Goal: Task Accomplishment & Management: Use online tool/utility

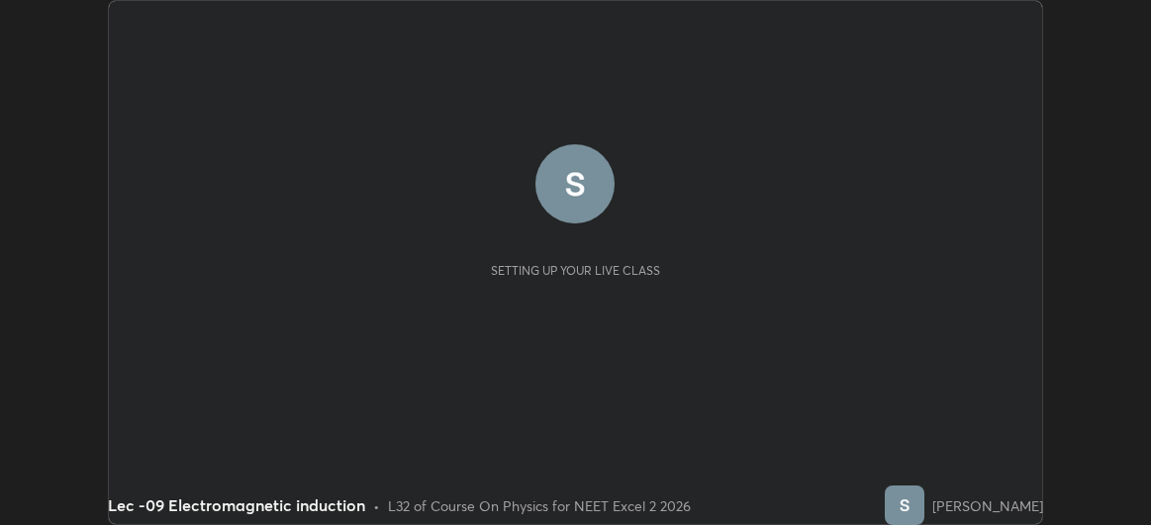
scroll to position [525, 1151]
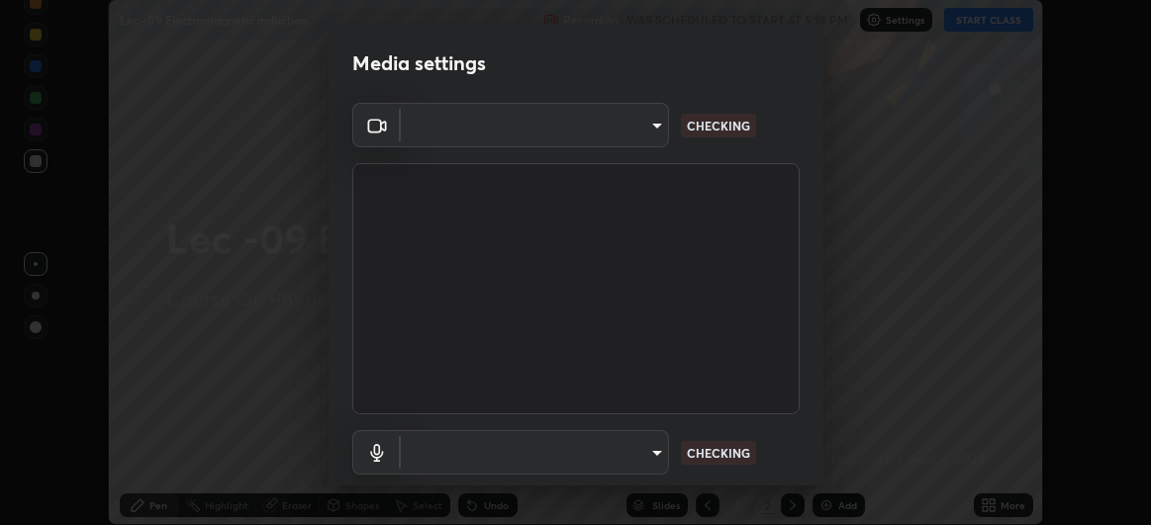
type input "df463704efc8c3d6d82446285d3d8ad2bc58552bb9147a11c789301828a3090f"
type input "ece8f8853de555797037c7b4c2fce5a63926e0fd70ab2893a4a5e1b323af3a7d"
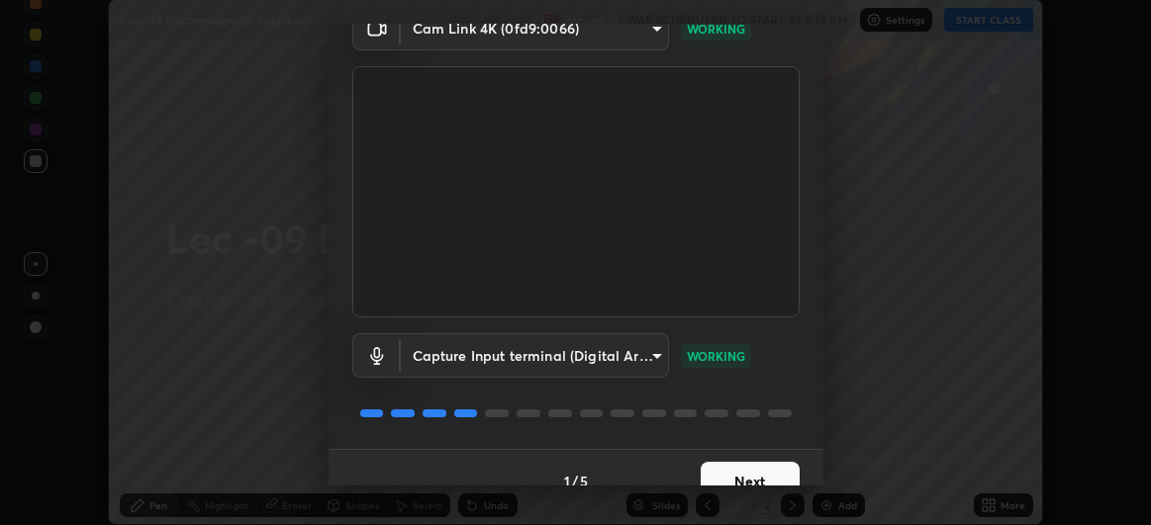
scroll to position [122, 0]
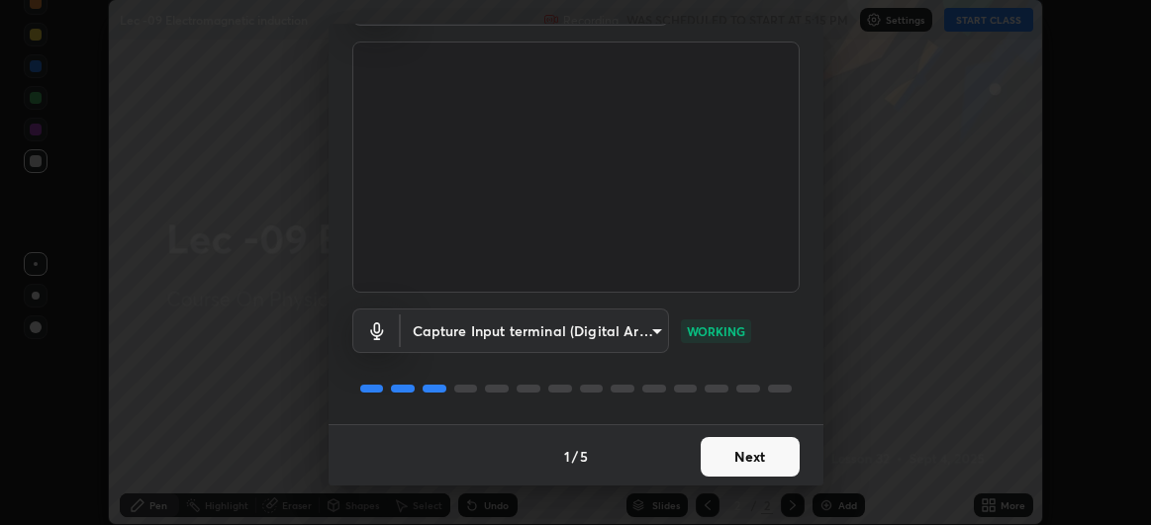
click at [736, 448] on button "Next" at bounding box center [750, 457] width 99 height 40
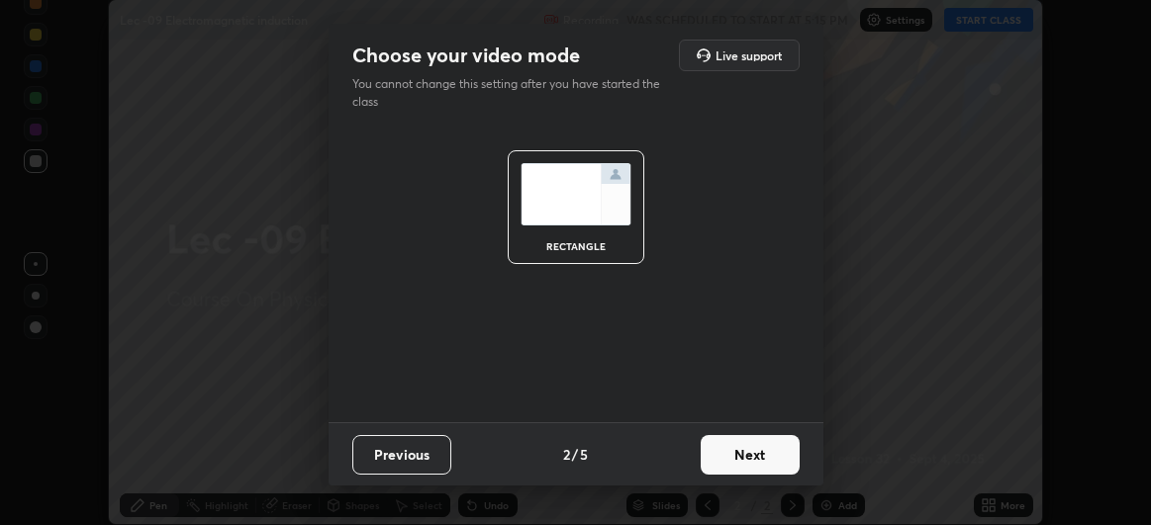
click at [740, 455] on button "Next" at bounding box center [750, 455] width 99 height 40
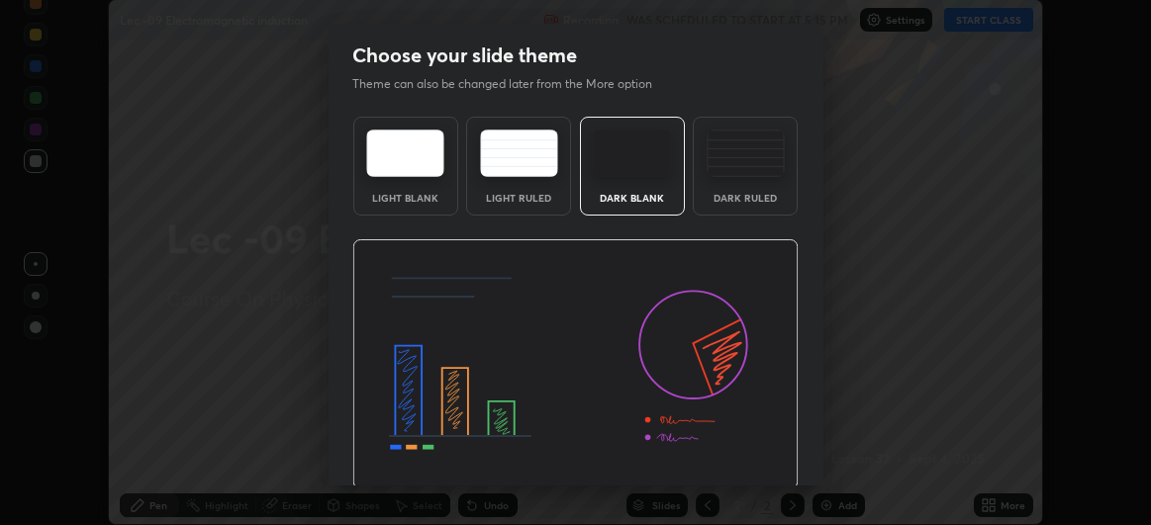
scroll to position [66, 0]
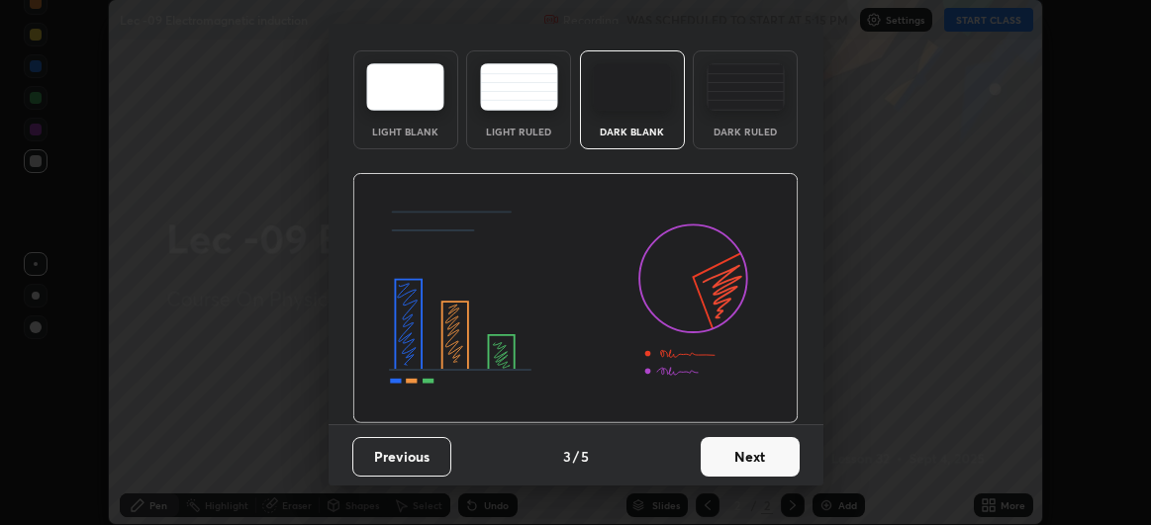
click at [741, 441] on button "Next" at bounding box center [750, 457] width 99 height 40
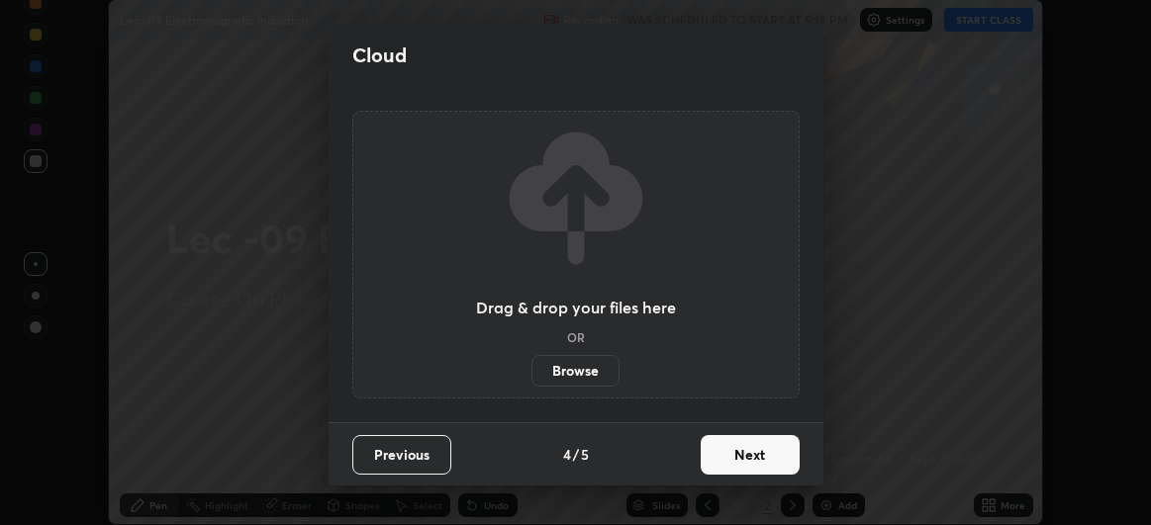
click at [740, 457] on button "Next" at bounding box center [750, 455] width 99 height 40
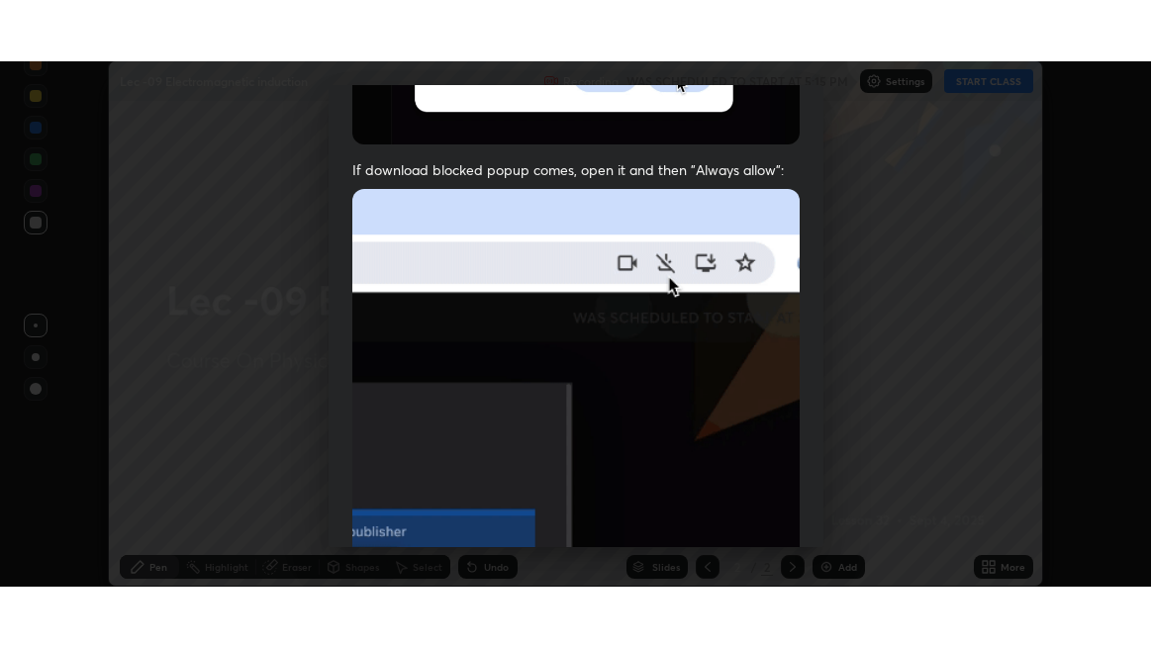
scroll to position [526, 0]
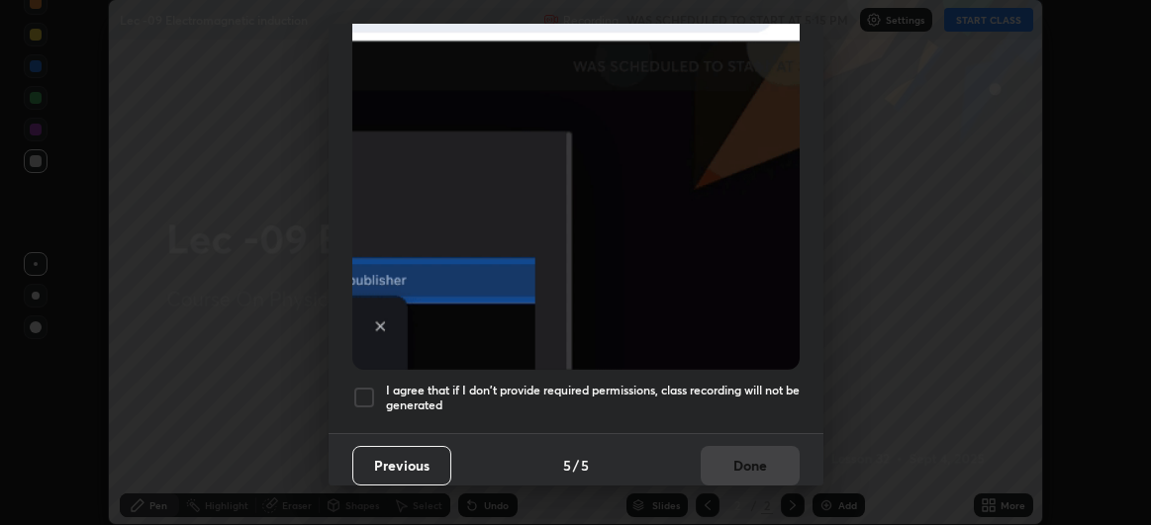
click at [368, 386] on div at bounding box center [364, 398] width 24 height 24
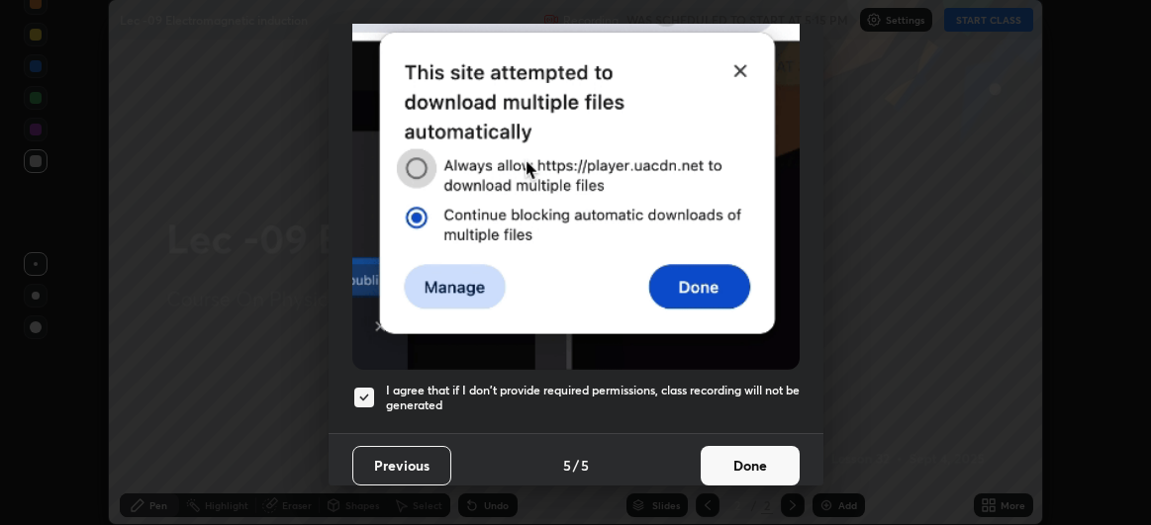
click at [728, 453] on button "Done" at bounding box center [750, 466] width 99 height 40
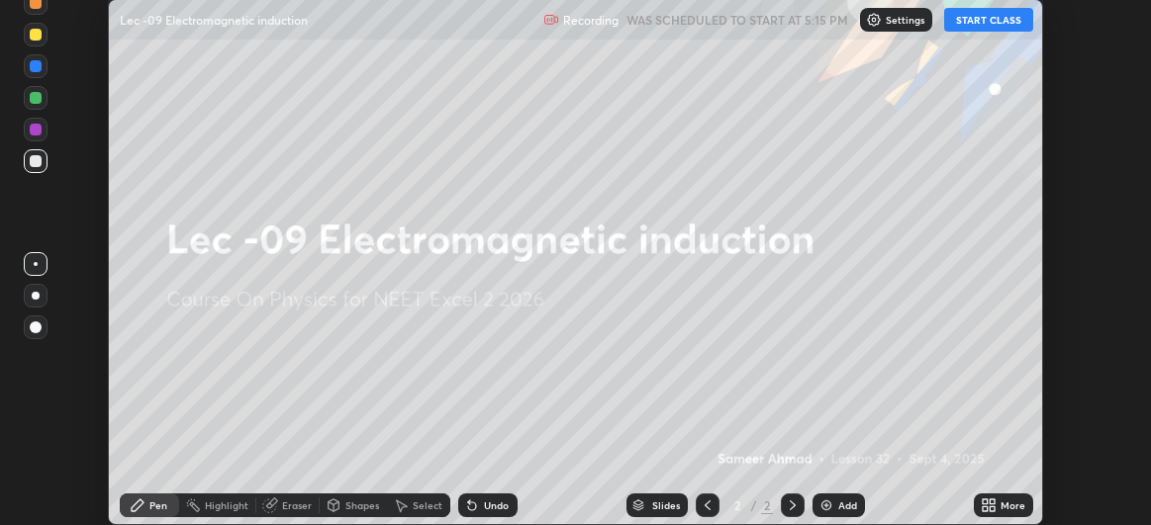
click at [990, 22] on button "START CLASS" at bounding box center [988, 20] width 89 height 24
click at [999, 504] on div "More" at bounding box center [1003, 506] width 59 height 24
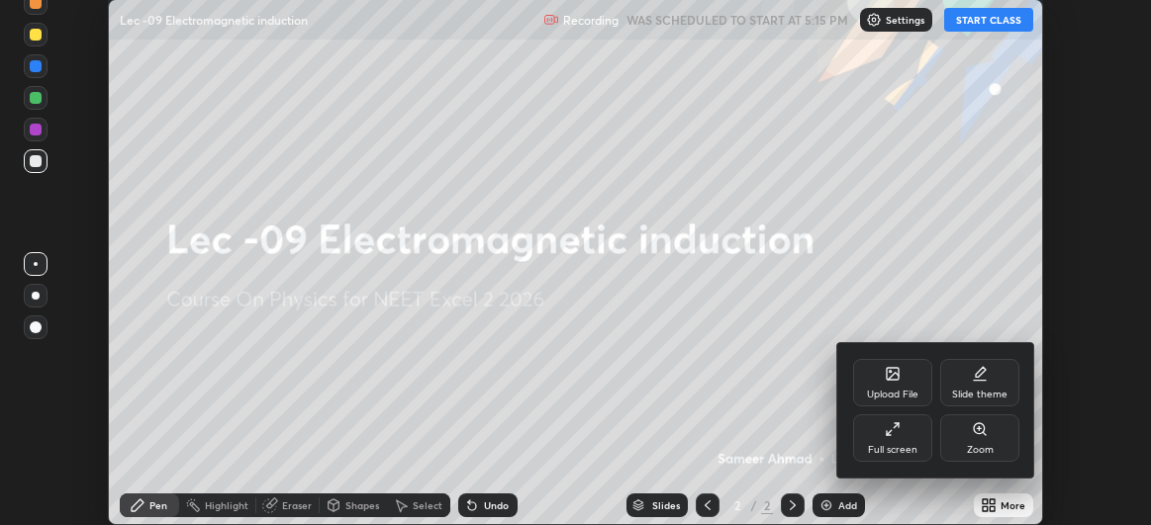
click at [887, 448] on div "Full screen" at bounding box center [892, 450] width 49 height 10
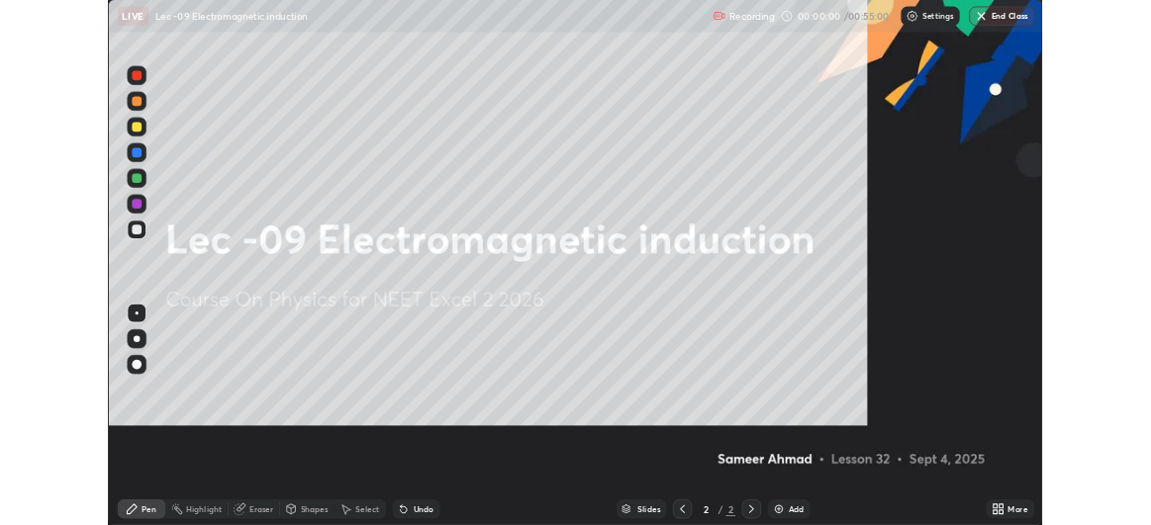
scroll to position [647, 1151]
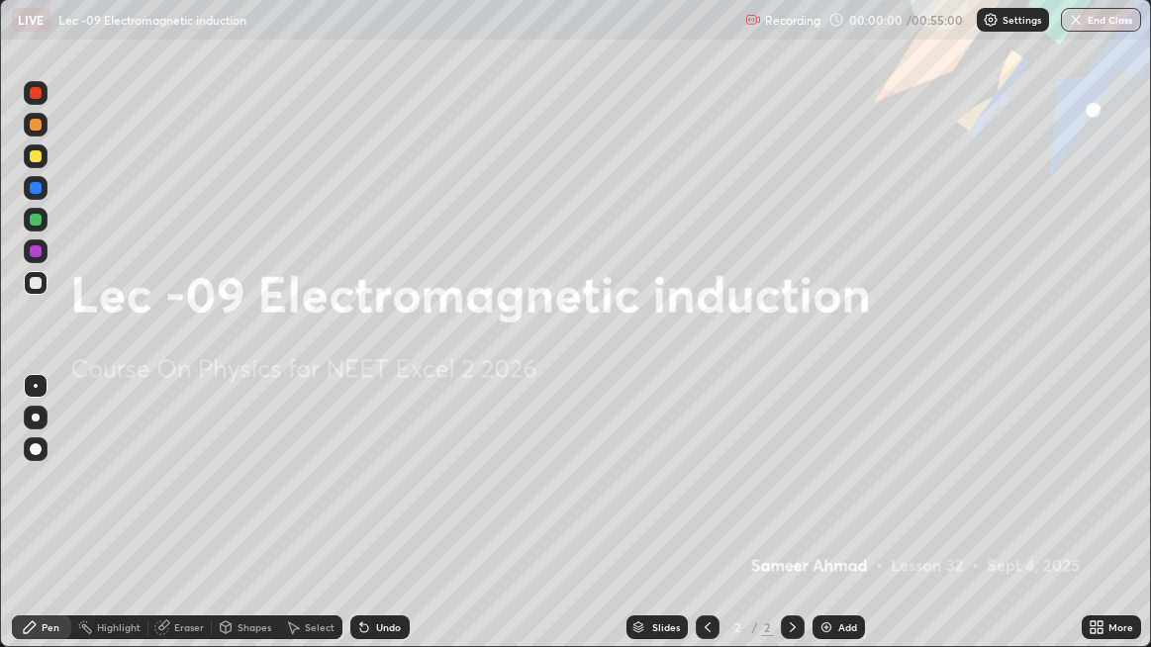
click at [834, 524] on div "Add" at bounding box center [838, 627] width 52 height 24
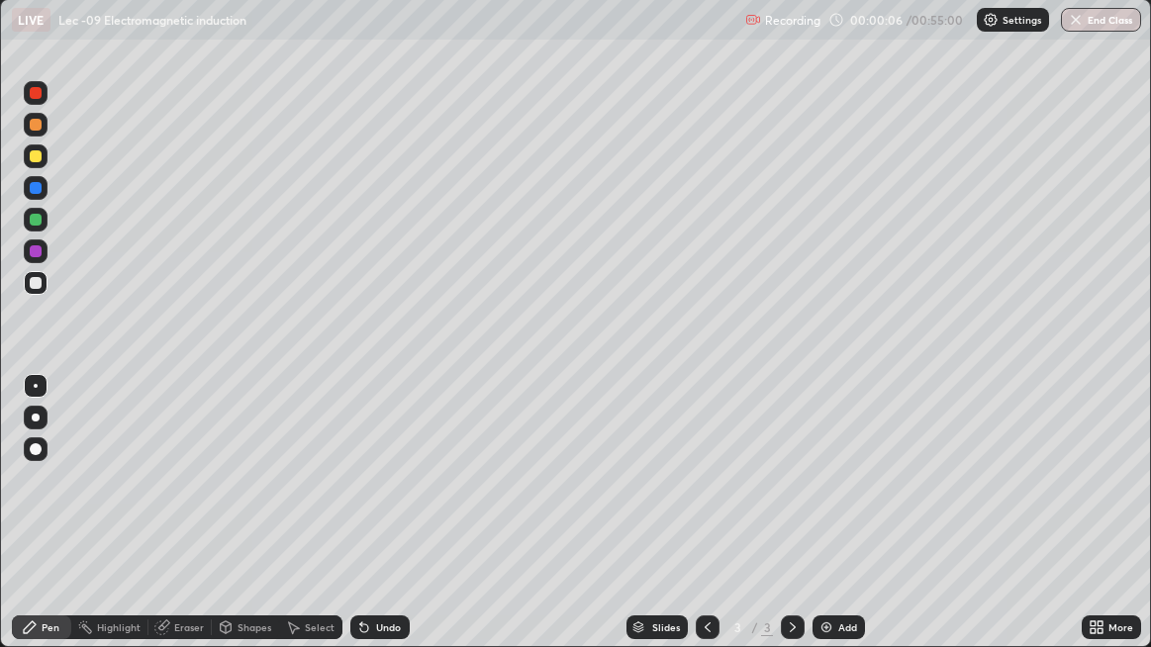
click at [1113, 524] on div "More" at bounding box center [1120, 627] width 25 height 10
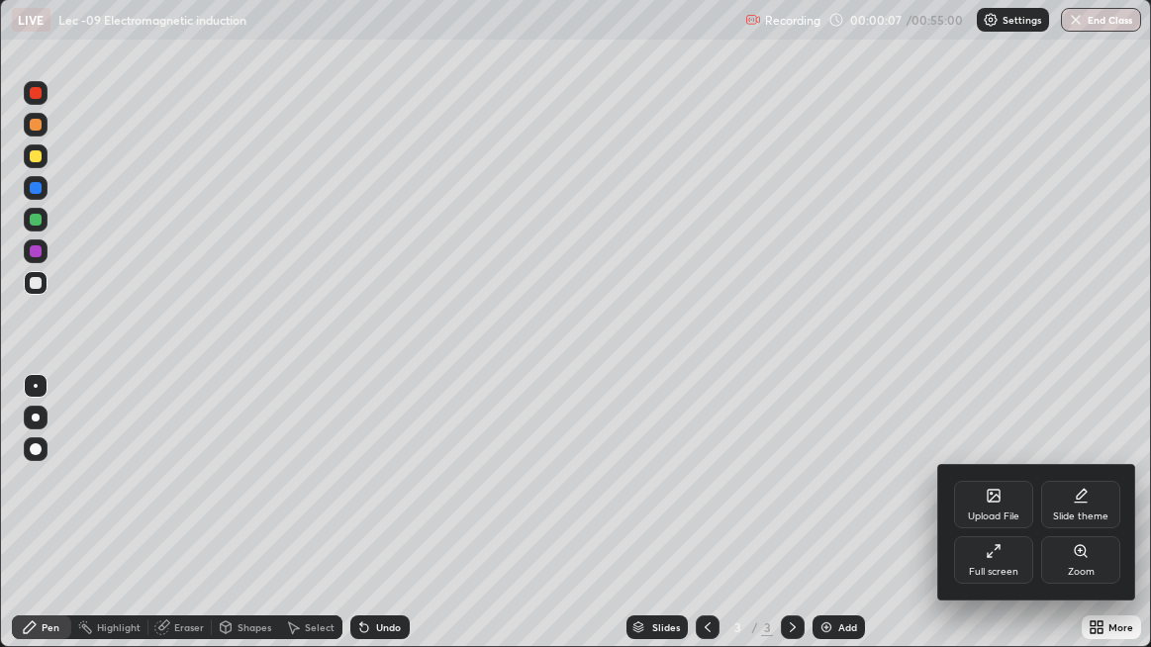
click at [983, 524] on div "Full screen" at bounding box center [993, 559] width 79 height 47
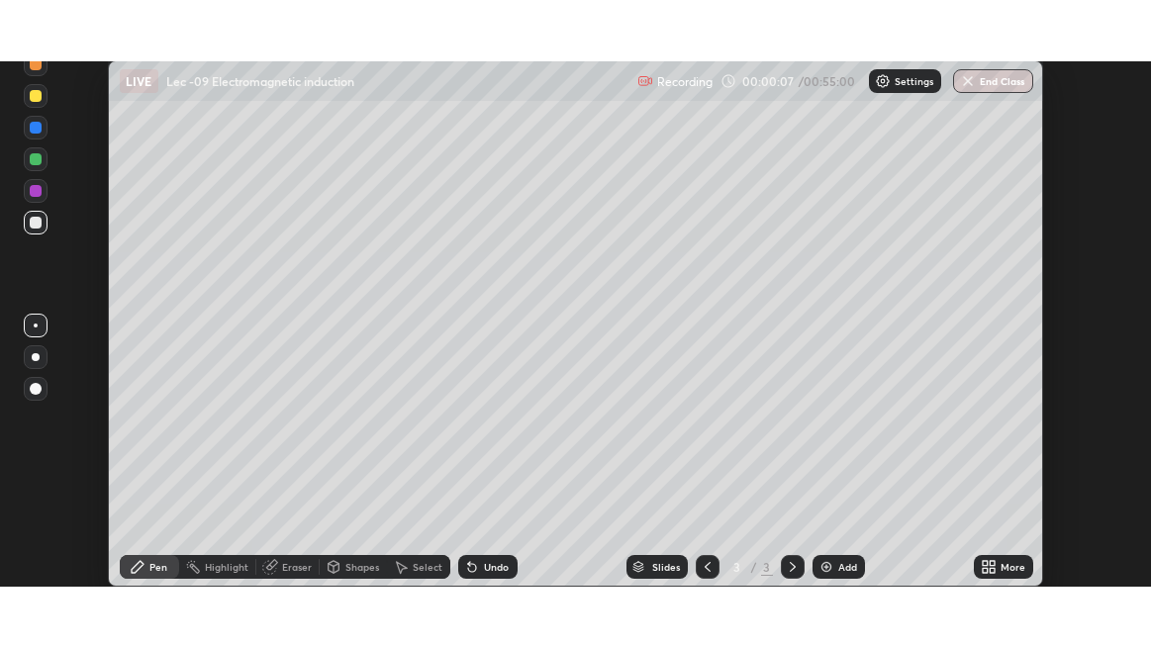
scroll to position [98426, 97800]
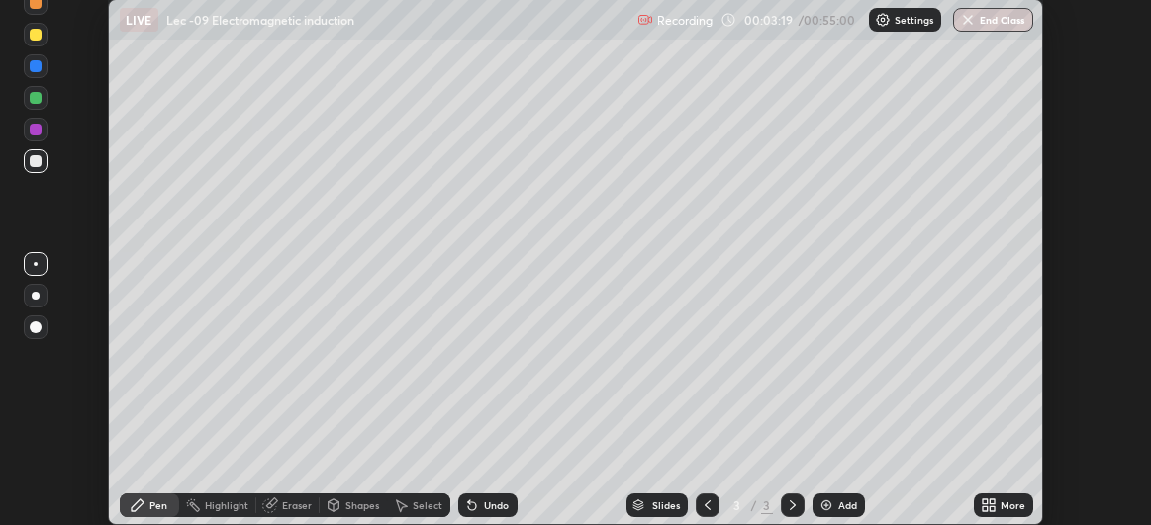
click at [1006, 506] on div "More" at bounding box center [1012, 506] width 25 height 10
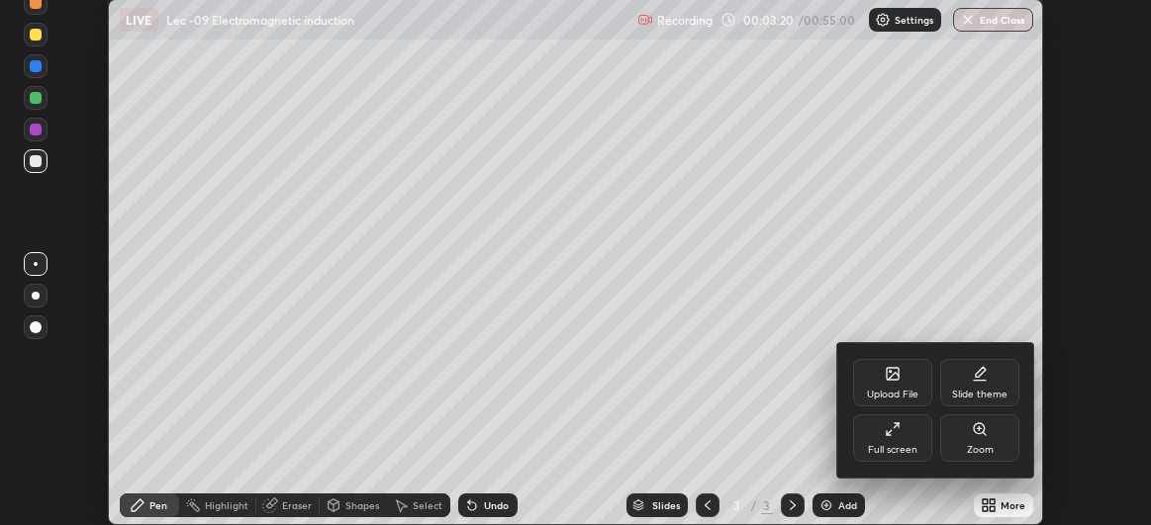
click at [890, 383] on div "Upload File" at bounding box center [892, 382] width 79 height 47
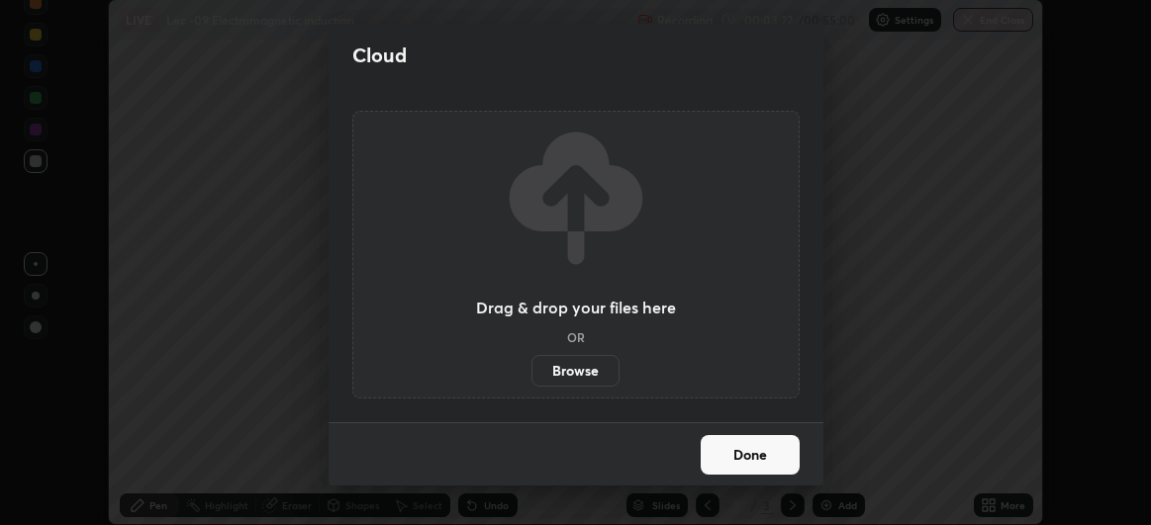
click at [572, 373] on label "Browse" at bounding box center [575, 371] width 88 height 32
click at [531, 373] on input "Browse" at bounding box center [531, 371] width 0 height 32
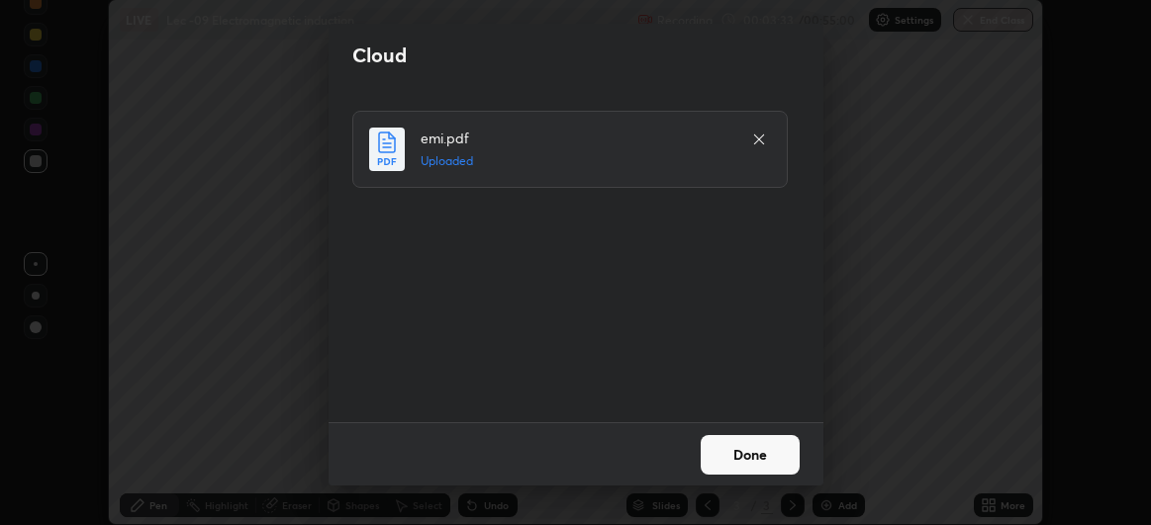
click at [740, 452] on button "Done" at bounding box center [750, 455] width 99 height 40
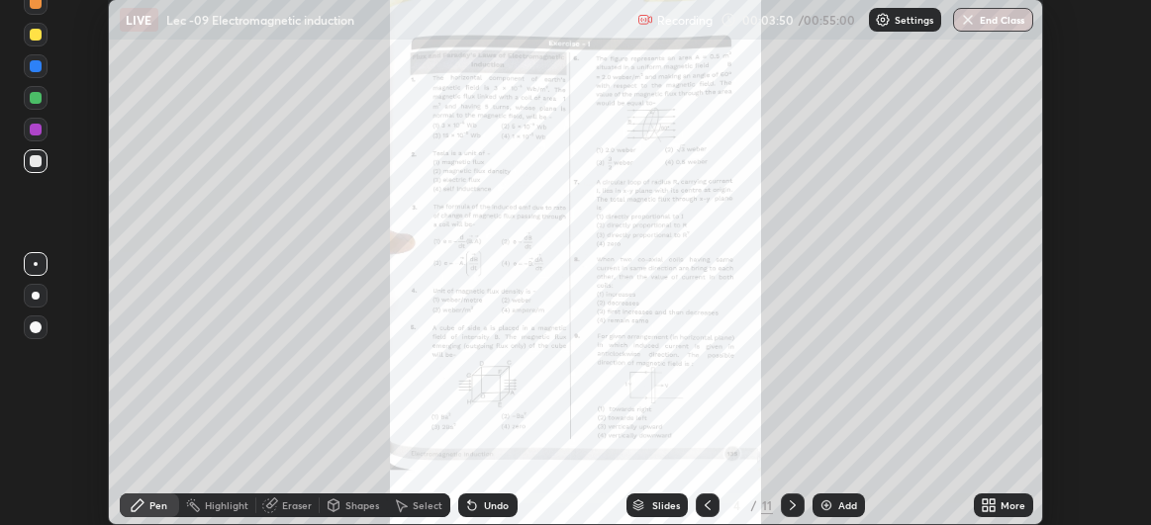
click at [994, 502] on icon at bounding box center [992, 502] width 5 height 5
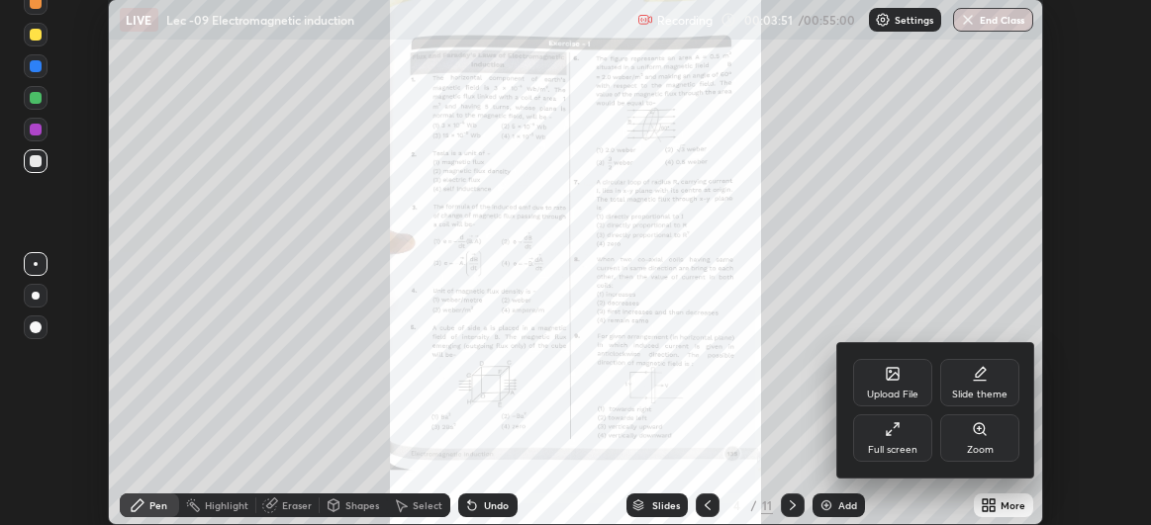
click at [976, 436] on icon at bounding box center [980, 430] width 16 height 16
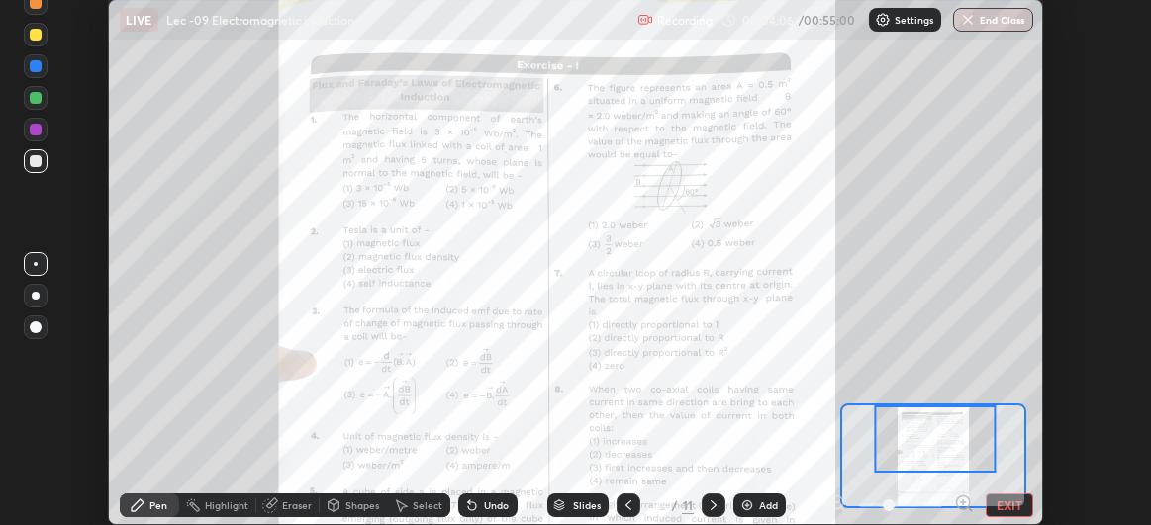
click at [761, 505] on div "Add" at bounding box center [768, 506] width 19 height 10
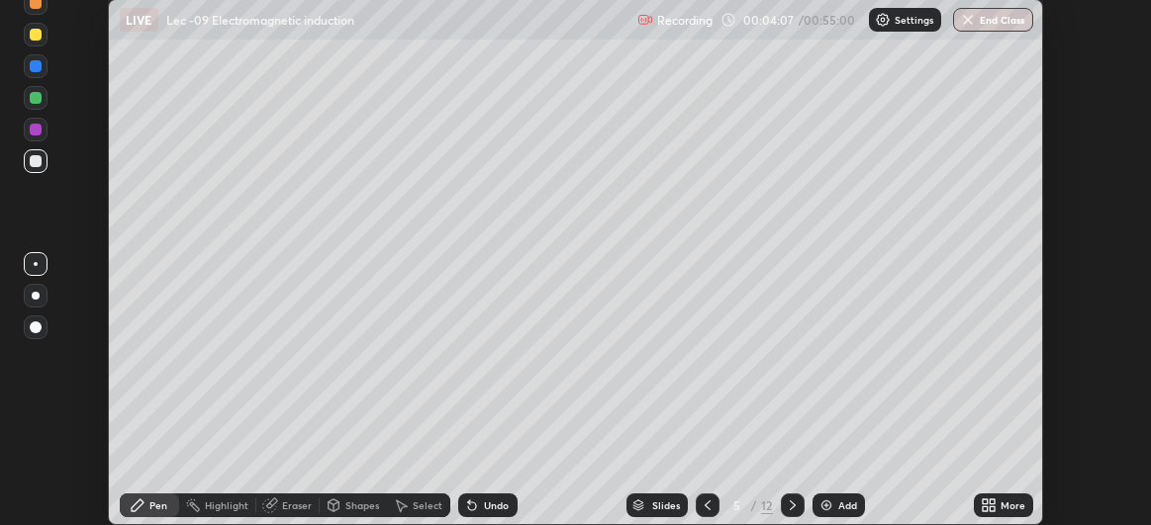
click at [996, 508] on div "More" at bounding box center [1003, 506] width 59 height 24
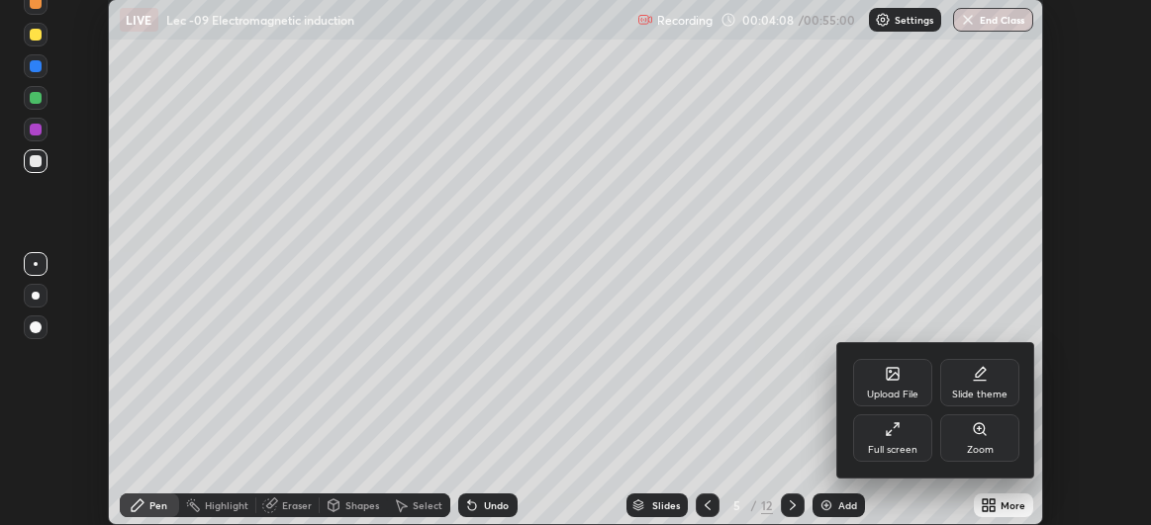
click at [901, 442] on div "Full screen" at bounding box center [892, 438] width 79 height 47
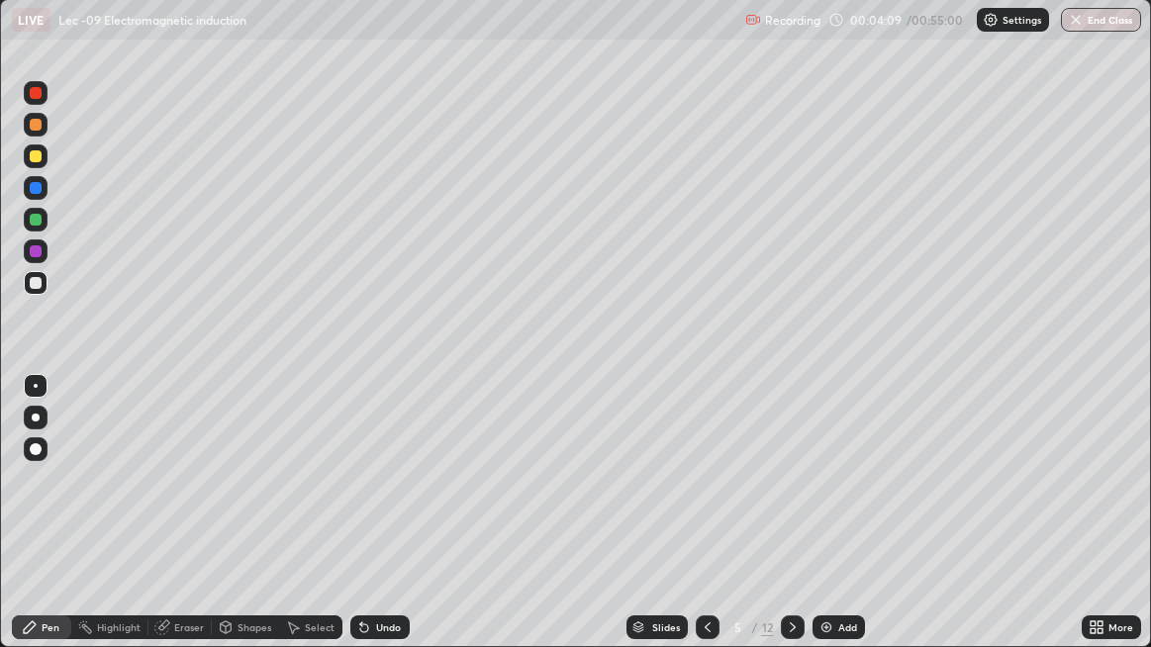
click at [709, 524] on icon at bounding box center [708, 627] width 16 height 16
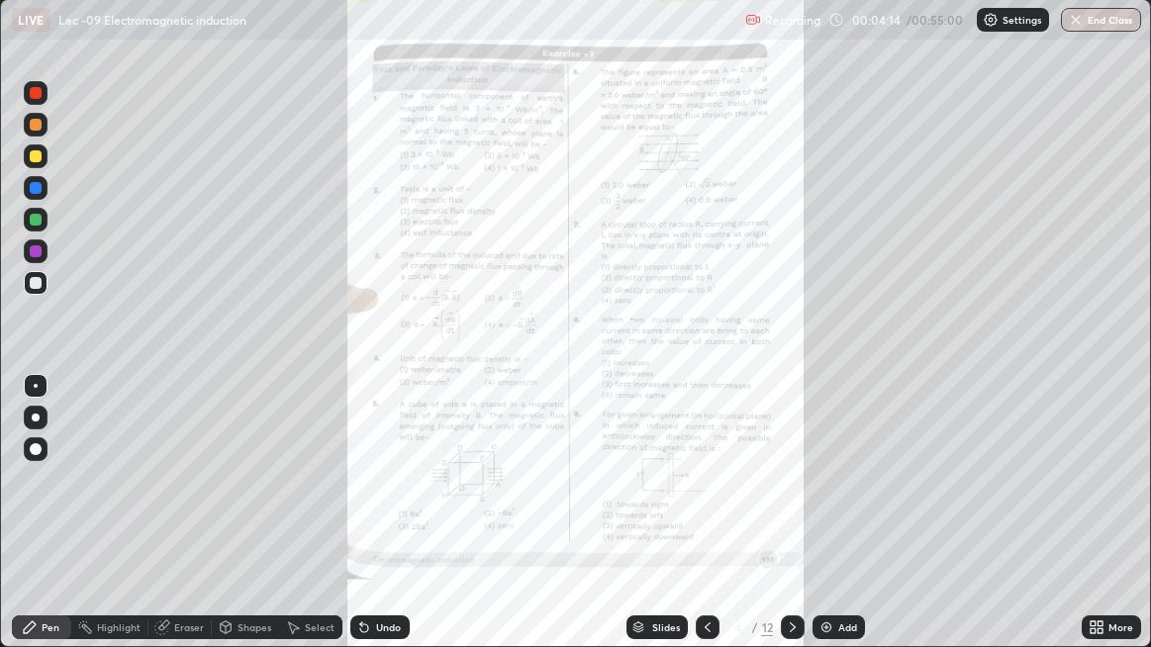
click at [1101, 524] on icon at bounding box center [1099, 623] width 5 height 5
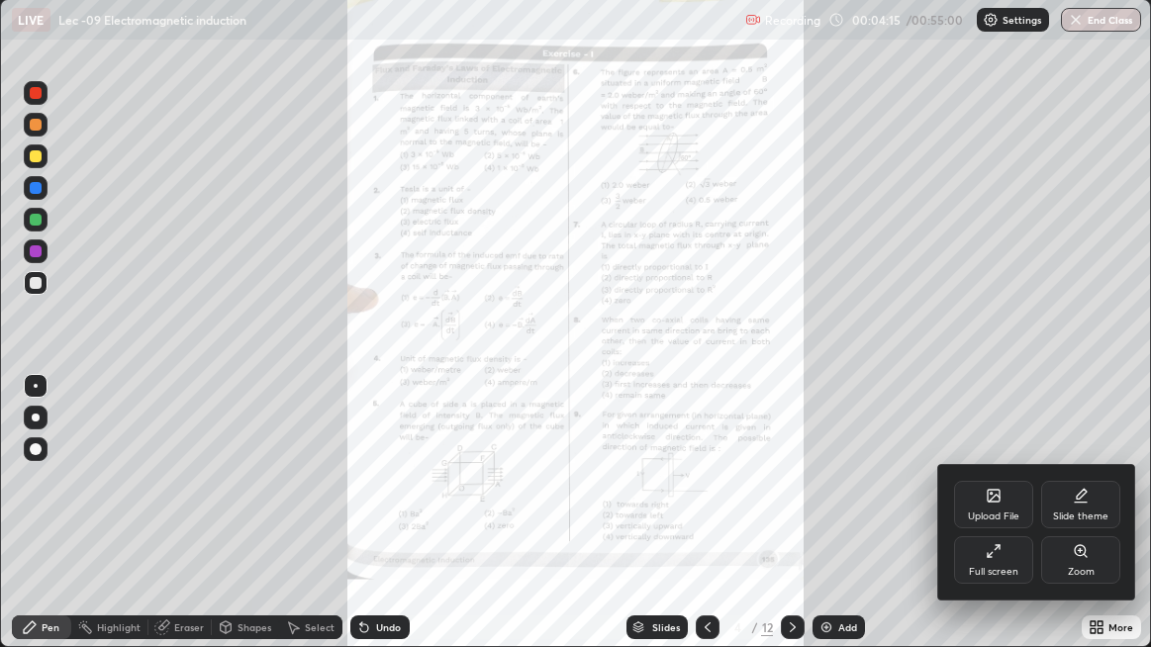
click at [1073, 524] on div "Zoom" at bounding box center [1080, 559] width 79 height 47
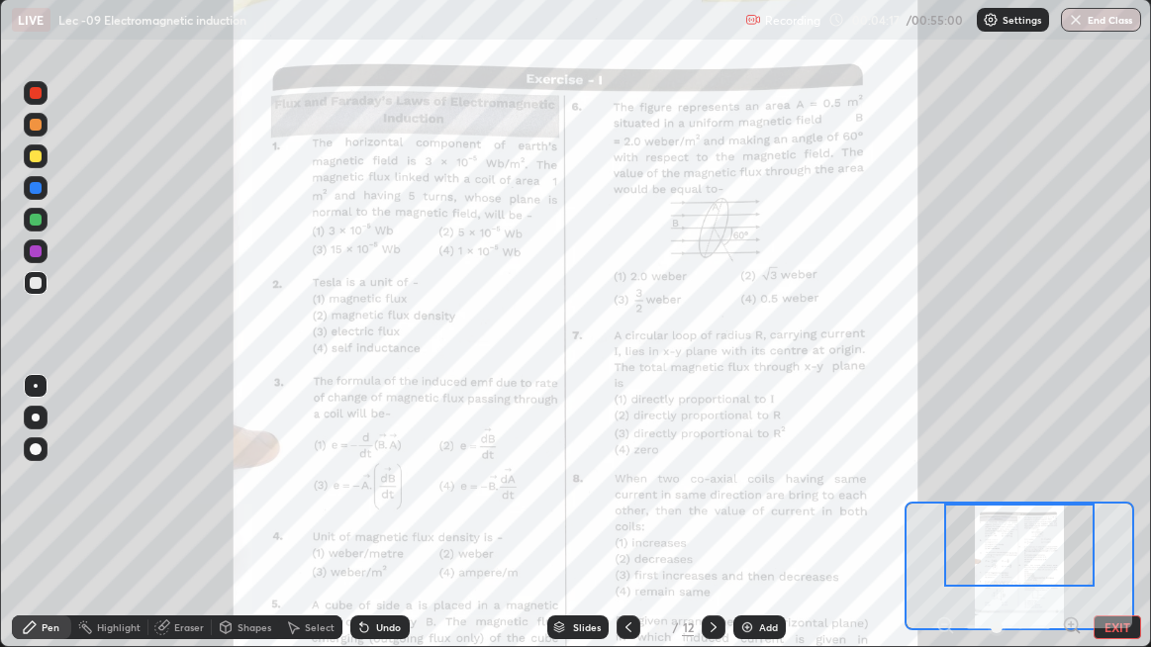
click at [1071, 524] on icon at bounding box center [1071, 624] width 0 height 5
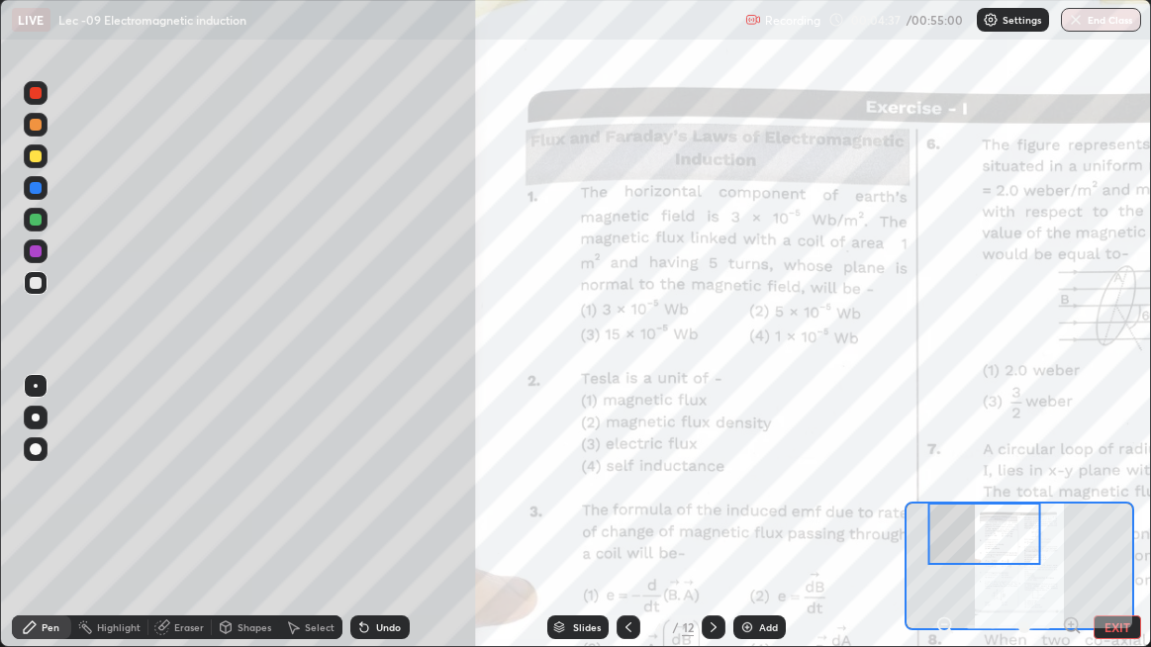
click at [34, 224] on div at bounding box center [36, 220] width 12 height 12
click at [382, 524] on div "Undo" at bounding box center [379, 627] width 59 height 24
click at [373, 524] on div "Undo" at bounding box center [379, 627] width 59 height 24
click at [376, 524] on div "Undo" at bounding box center [379, 627] width 59 height 24
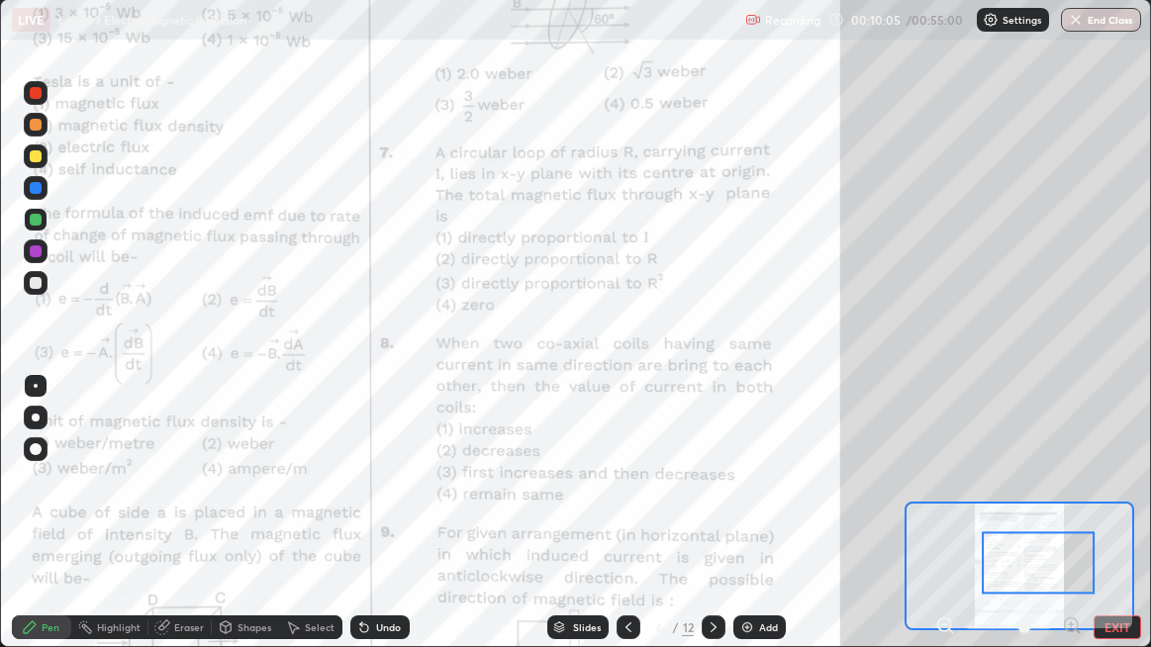
click at [43, 282] on div at bounding box center [36, 283] width 24 height 24
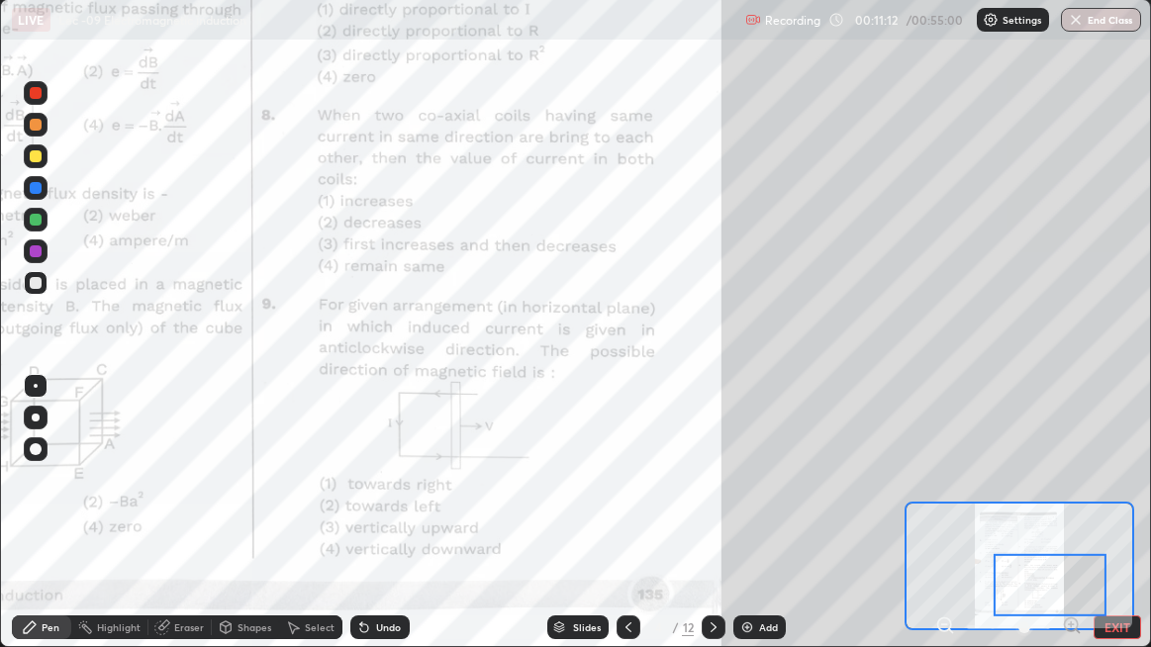
click at [42, 220] on div at bounding box center [36, 220] width 24 height 24
click at [382, 524] on div "Undo" at bounding box center [388, 627] width 25 height 10
click at [378, 524] on div "Undo" at bounding box center [388, 627] width 25 height 10
click at [712, 524] on div at bounding box center [714, 627] width 24 height 24
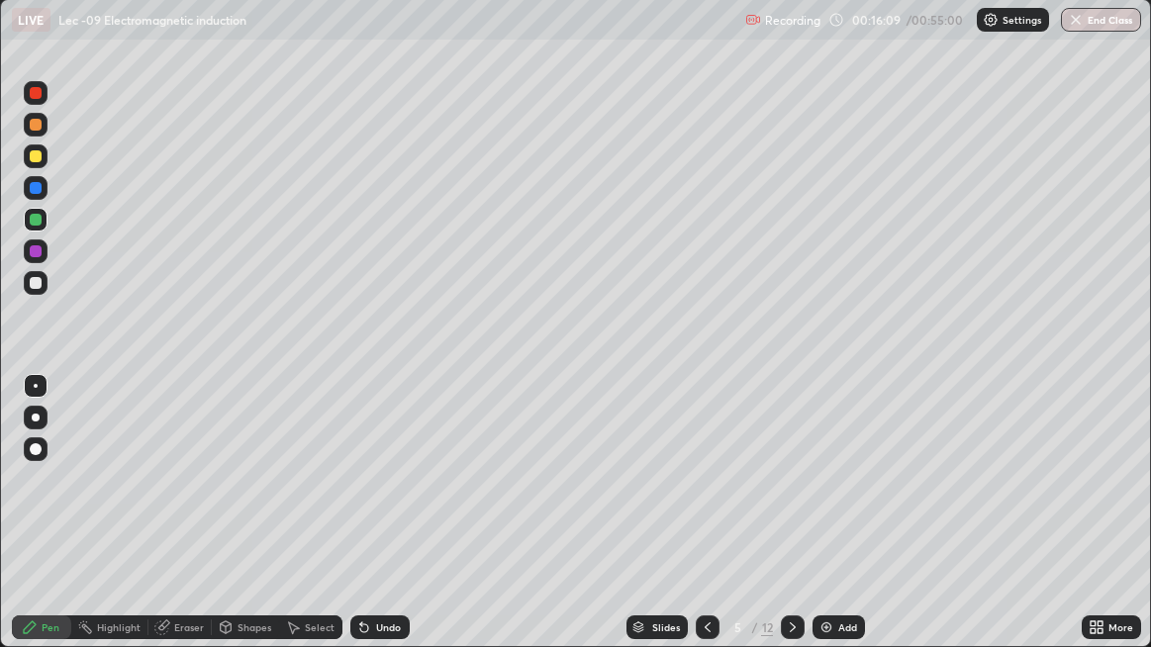
click at [706, 524] on icon at bounding box center [708, 627] width 16 height 16
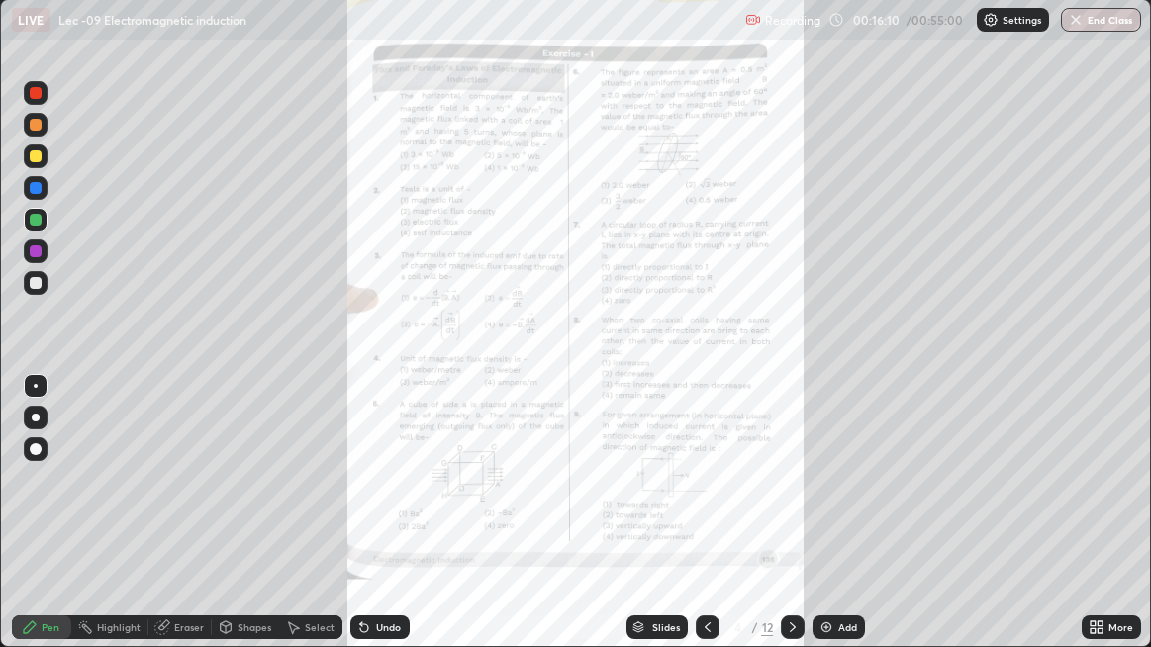
click at [781, 524] on div at bounding box center [793, 627] width 24 height 24
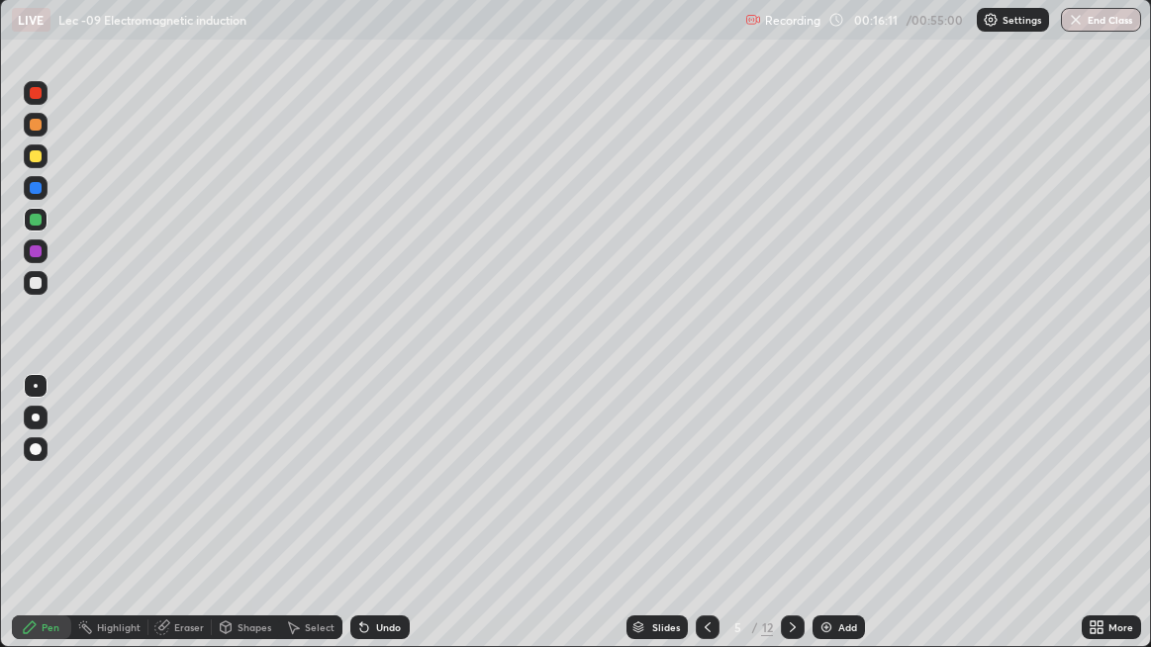
click at [789, 524] on icon at bounding box center [793, 627] width 16 height 16
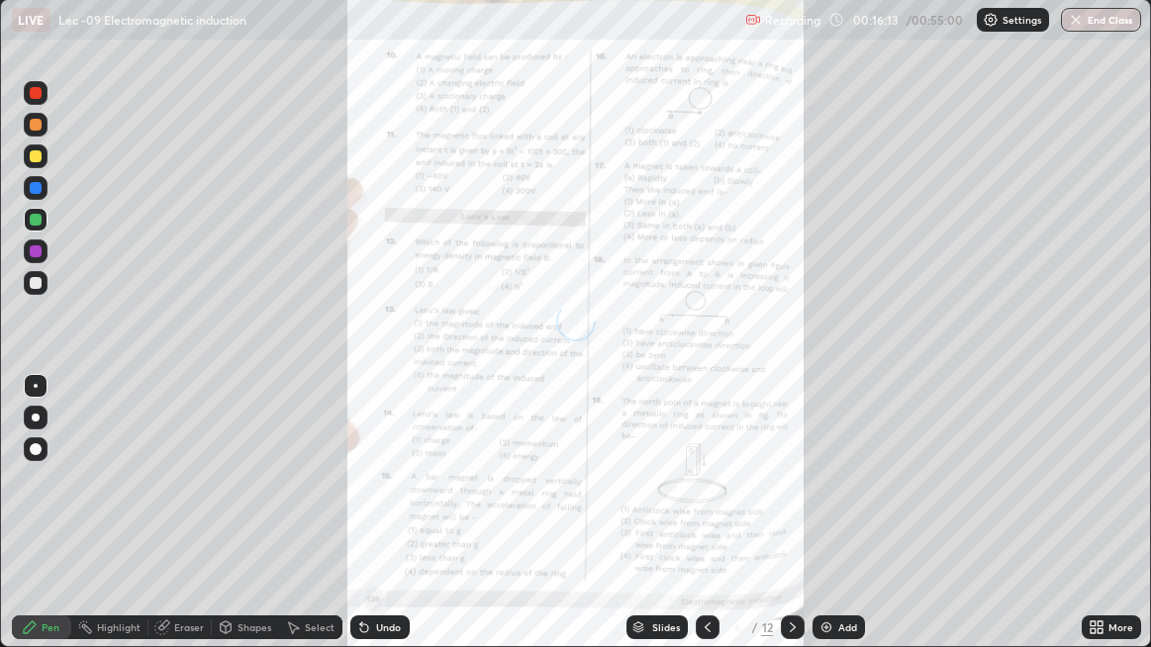
click at [1115, 524] on div "More" at bounding box center [1120, 627] width 25 height 10
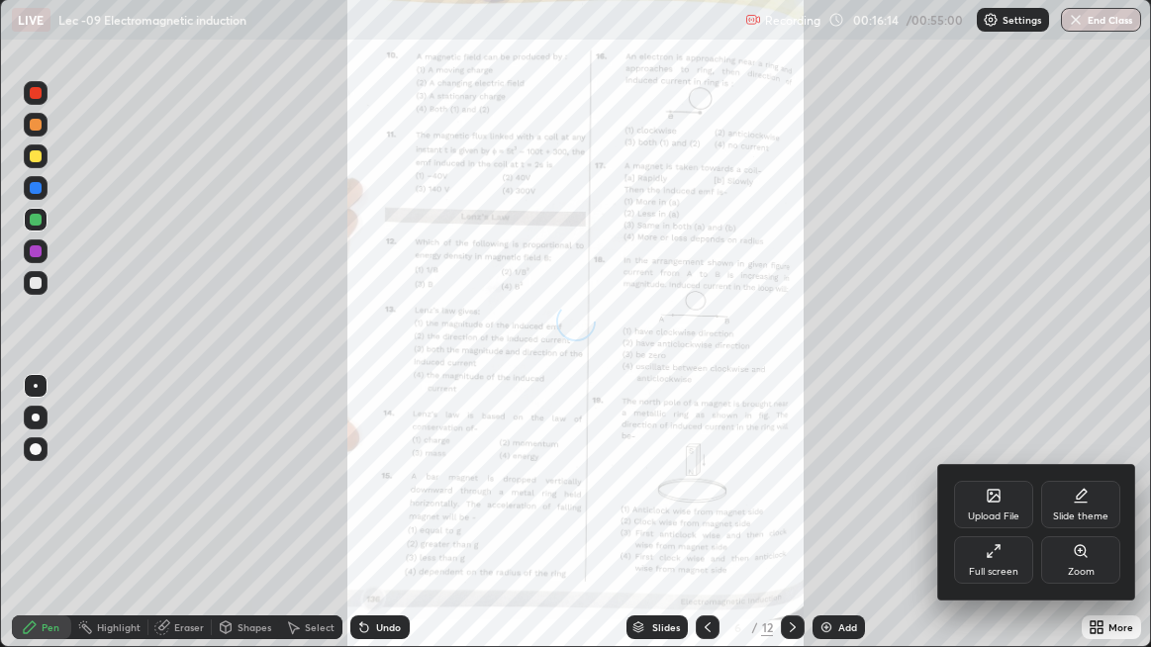
click at [1079, 524] on div "Zoom" at bounding box center [1080, 559] width 79 height 47
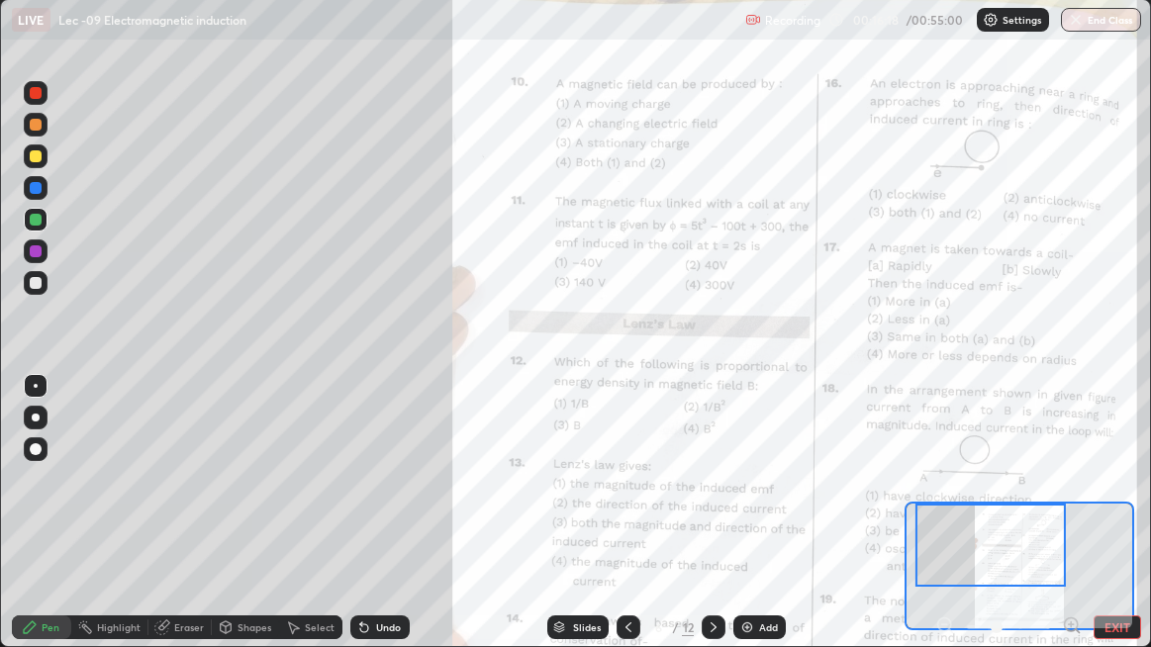
click at [1071, 524] on icon at bounding box center [1071, 624] width 5 height 0
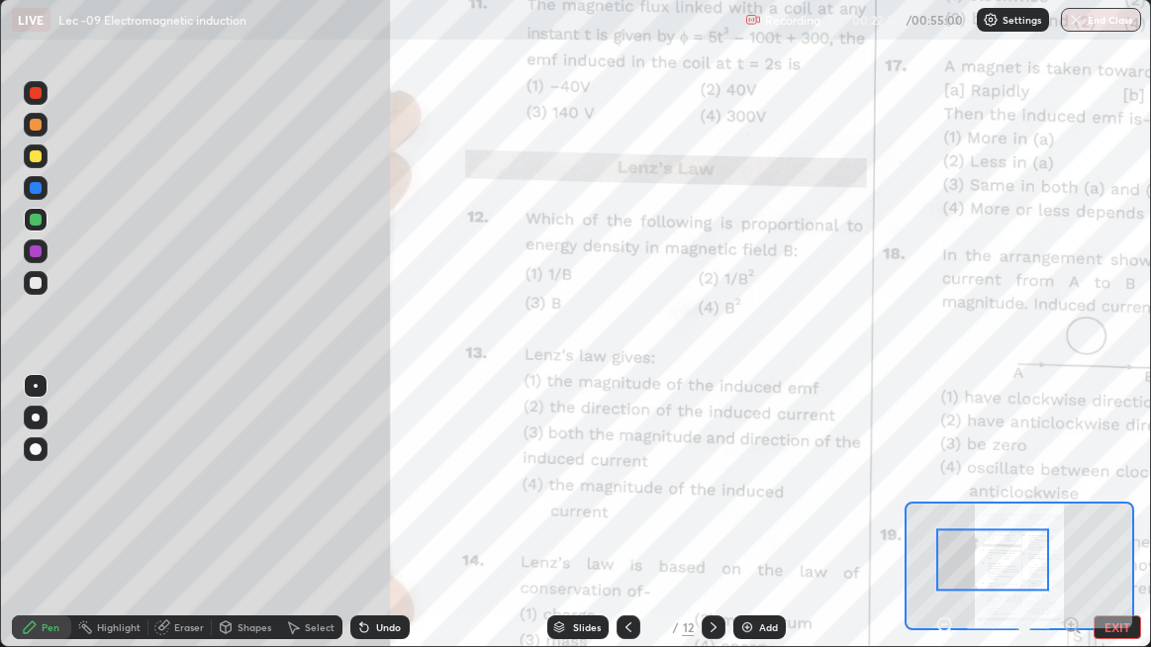
click at [378, 524] on div "Undo" at bounding box center [388, 627] width 25 height 10
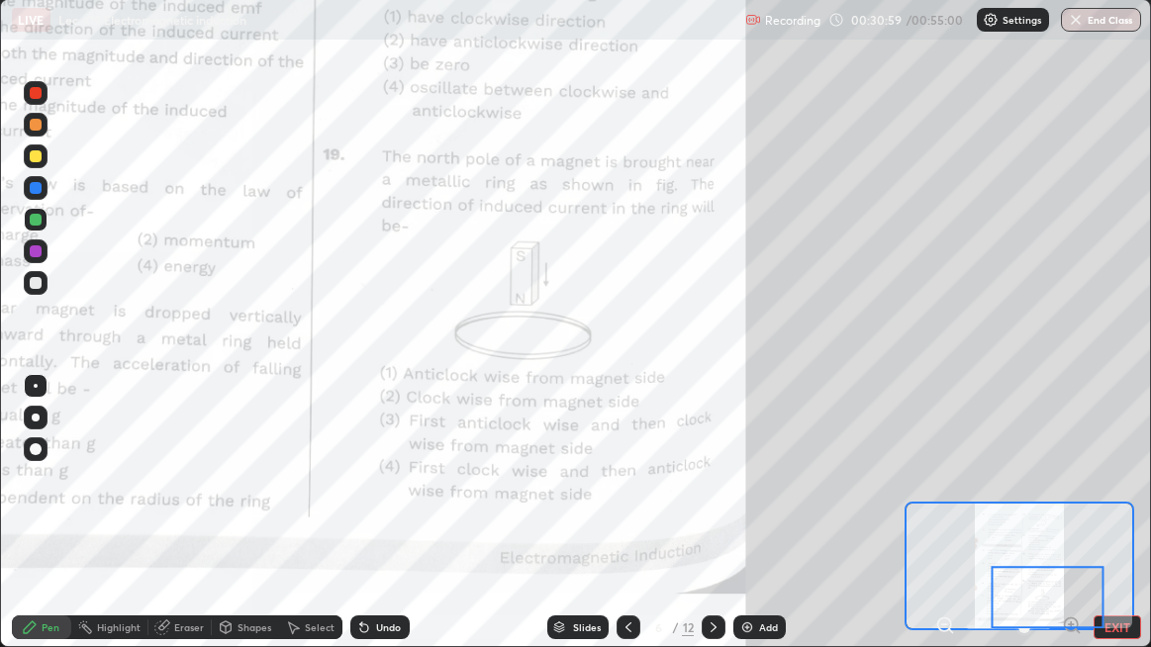
click at [378, 524] on div "Undo" at bounding box center [388, 627] width 25 height 10
click at [380, 524] on div "Undo" at bounding box center [379, 627] width 59 height 24
click at [381, 524] on div "Undo" at bounding box center [379, 627] width 59 height 24
click at [379, 524] on div "Undo" at bounding box center [379, 627] width 59 height 24
click at [380, 524] on div "Undo" at bounding box center [379, 627] width 59 height 24
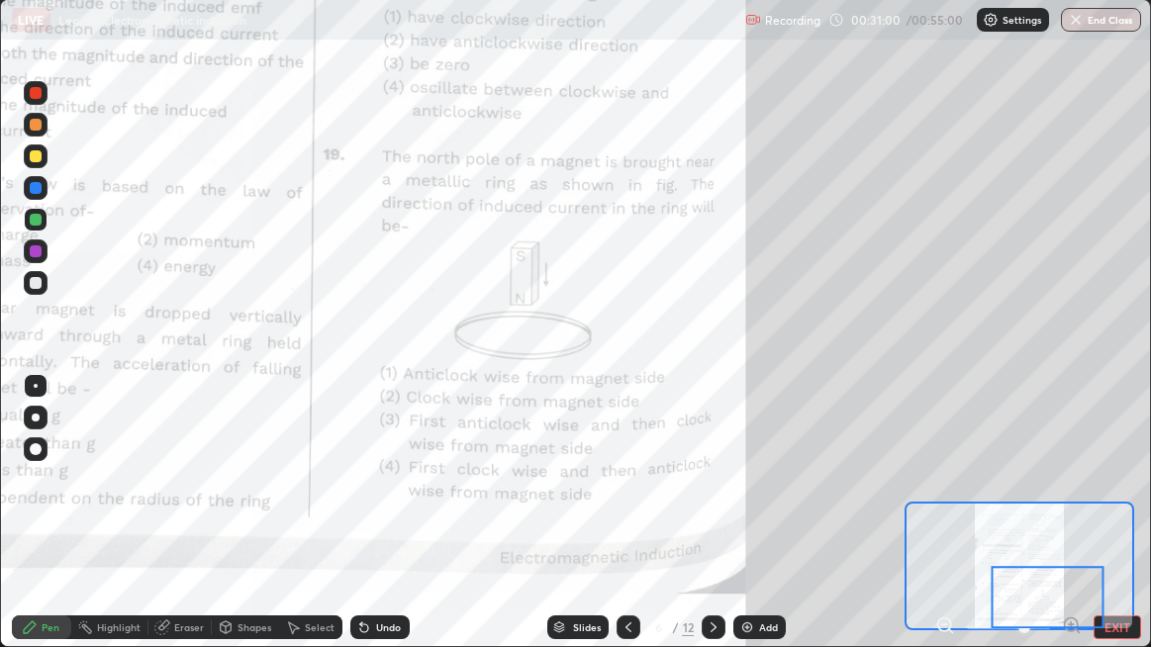
click at [385, 524] on div "Undo" at bounding box center [379, 627] width 59 height 24
click at [384, 524] on div "Undo" at bounding box center [379, 627] width 59 height 24
click at [381, 524] on div "Undo" at bounding box center [379, 627] width 59 height 24
click at [382, 524] on div "Undo" at bounding box center [379, 627] width 59 height 24
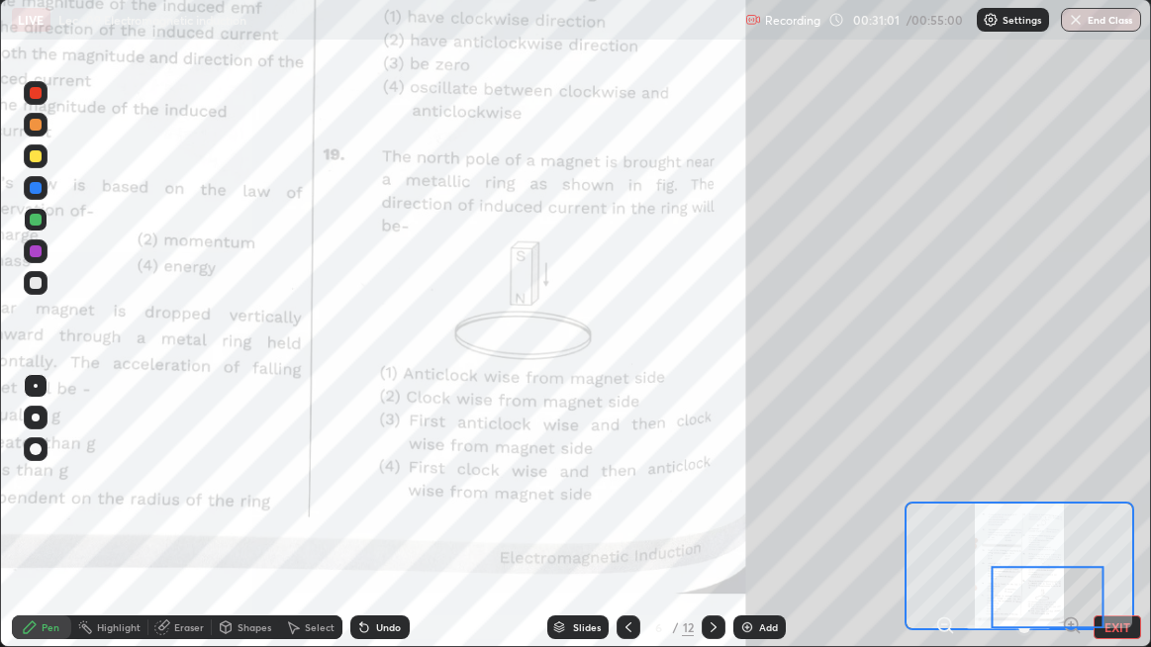
click at [382, 524] on div "Undo" at bounding box center [379, 627] width 59 height 24
click at [376, 524] on div "Undo" at bounding box center [379, 627] width 59 height 24
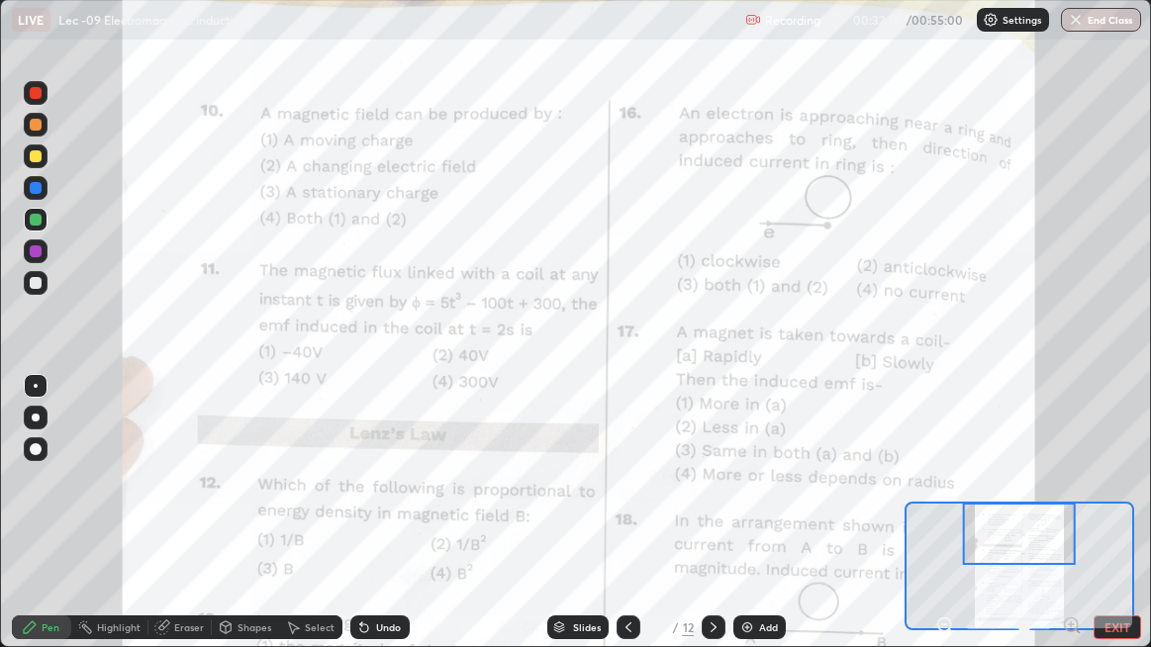
click at [625, 524] on icon at bounding box center [628, 627] width 16 height 16
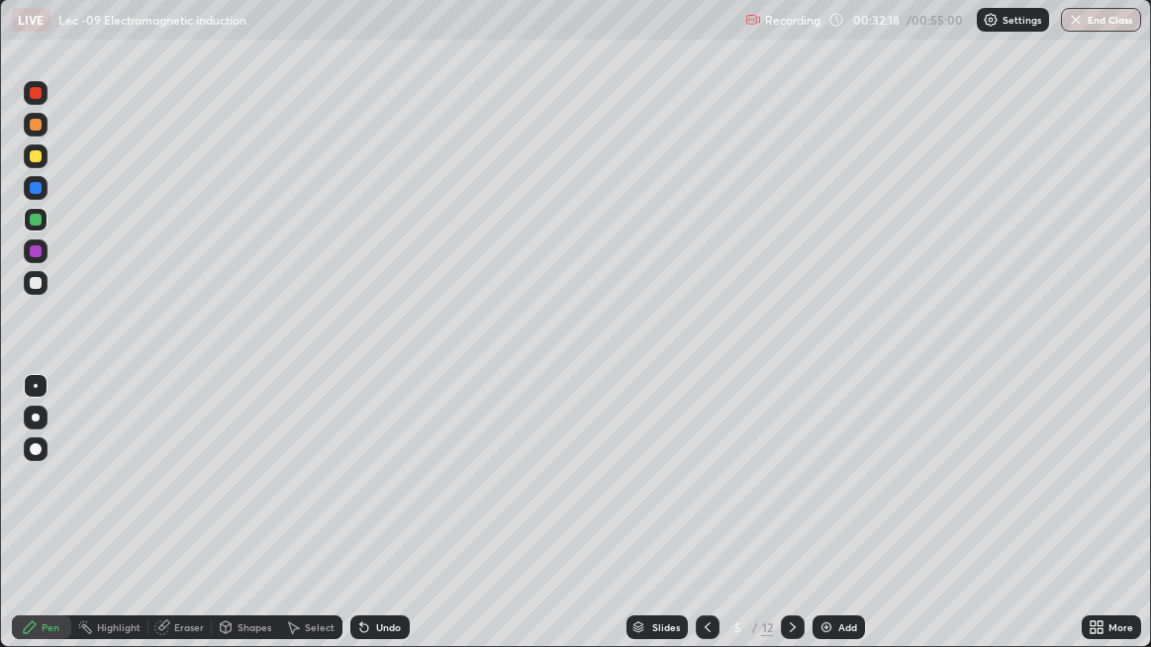
click at [708, 524] on icon at bounding box center [708, 627] width 16 height 16
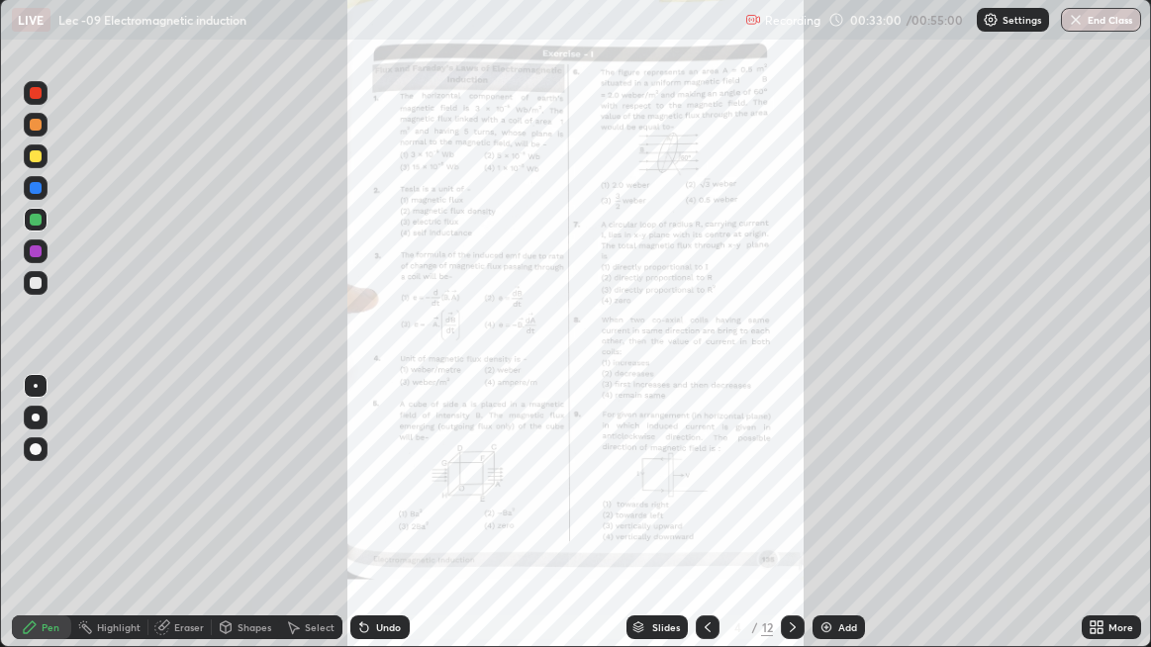
click at [795, 524] on icon at bounding box center [793, 627] width 16 height 16
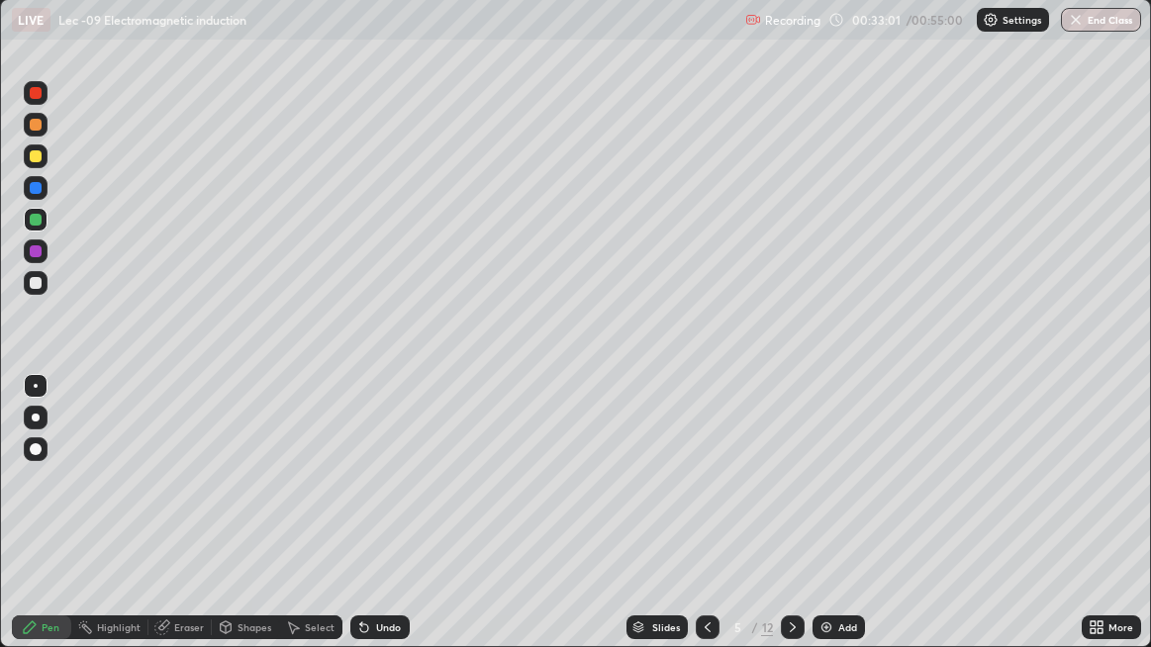
click at [801, 524] on div at bounding box center [793, 627] width 24 height 24
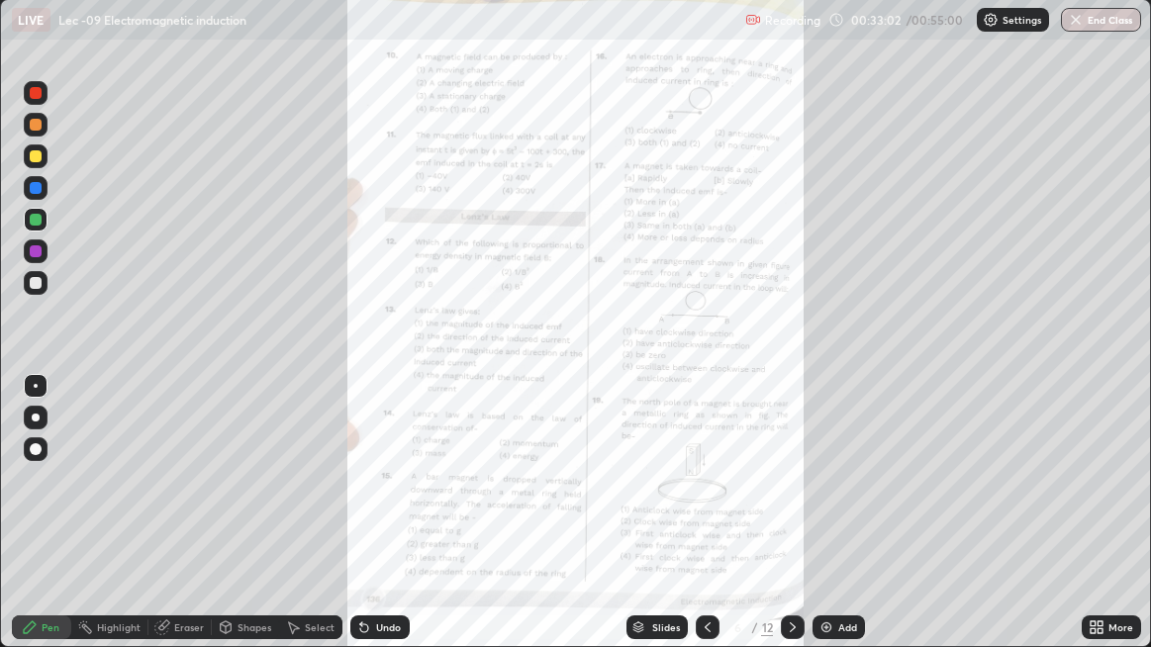
click at [788, 524] on icon at bounding box center [793, 627] width 16 height 16
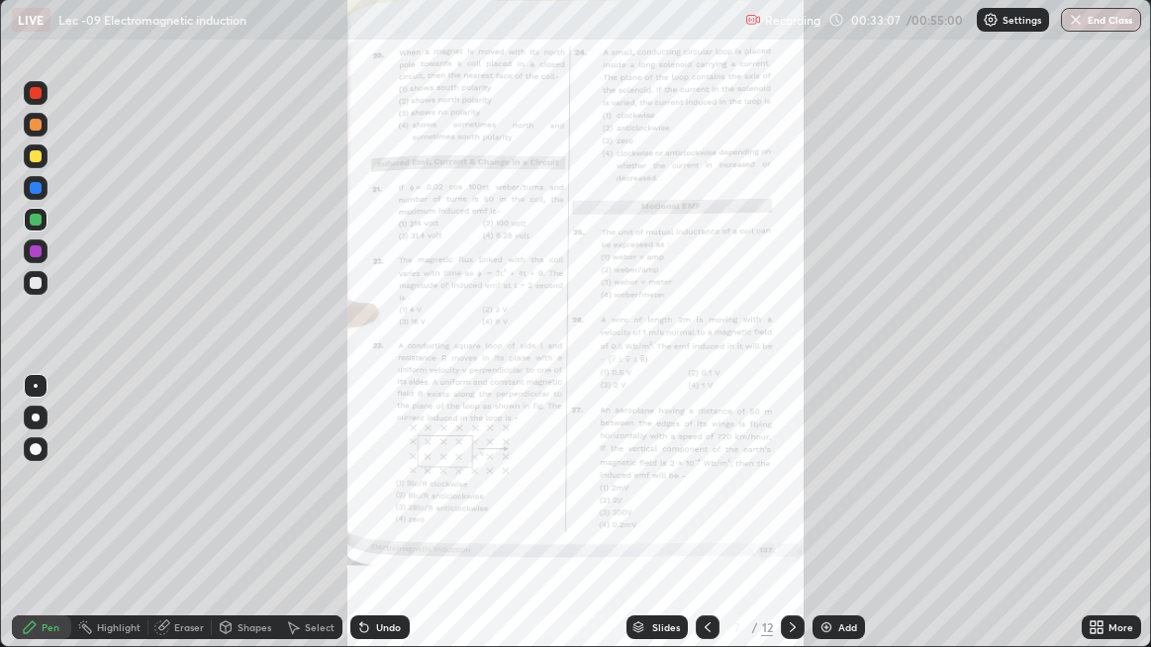
click at [1100, 524] on icon at bounding box center [1099, 623] width 5 height 5
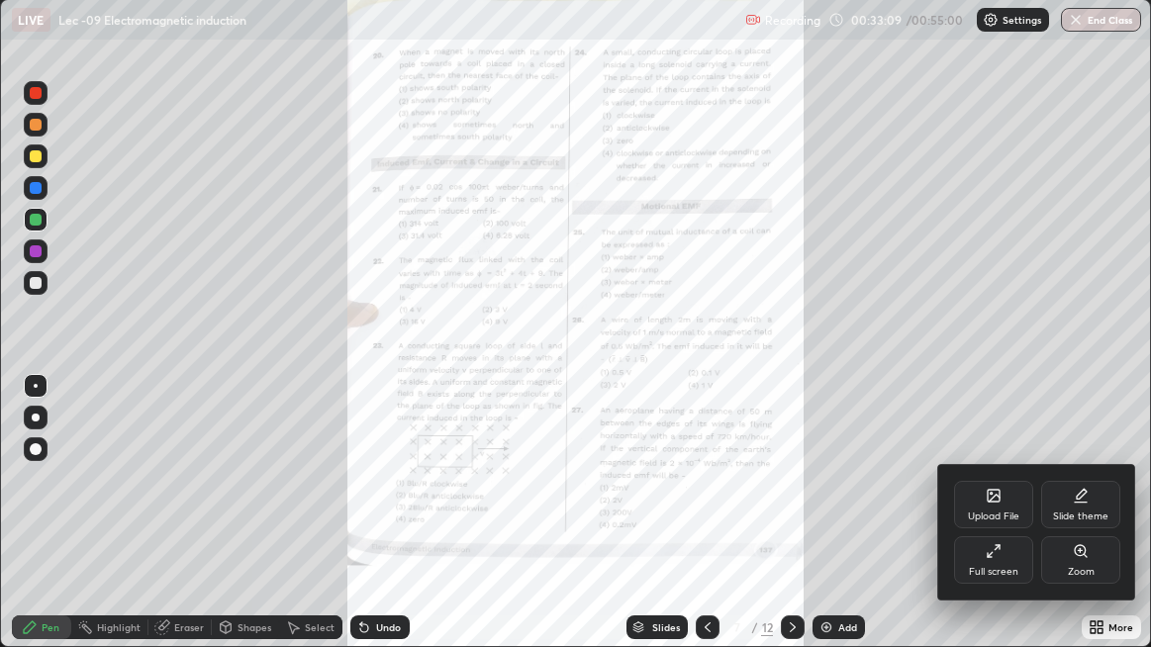
click at [1074, 524] on div "Zoom" at bounding box center [1080, 559] width 79 height 47
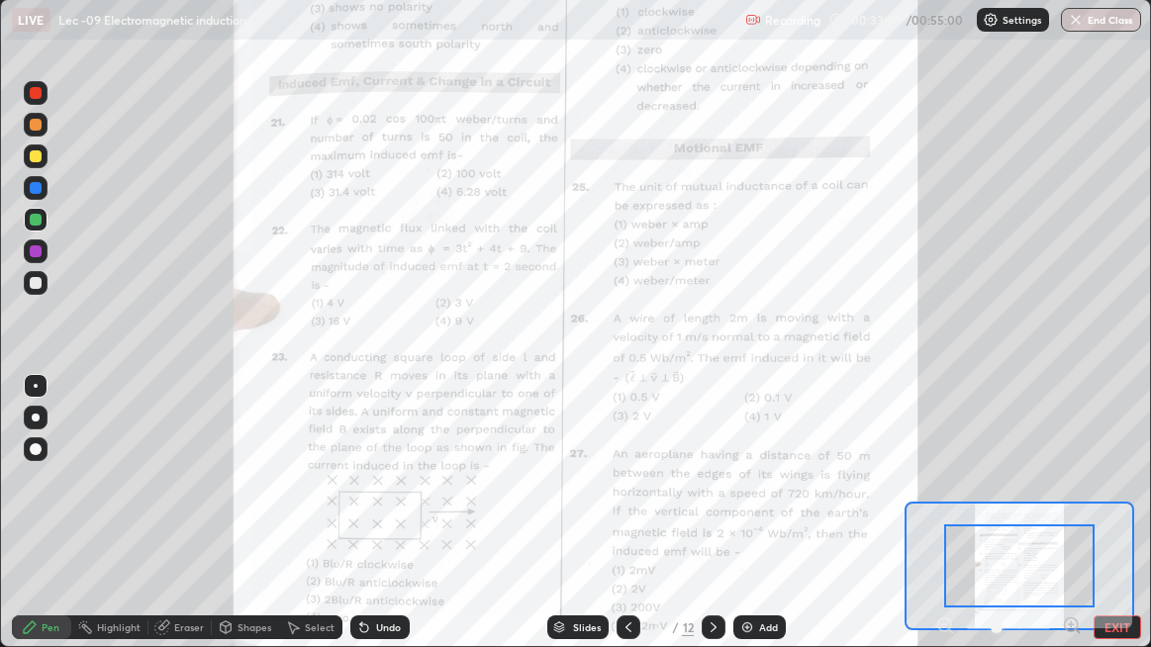
click at [1071, 524] on icon at bounding box center [1071, 624] width 5 height 0
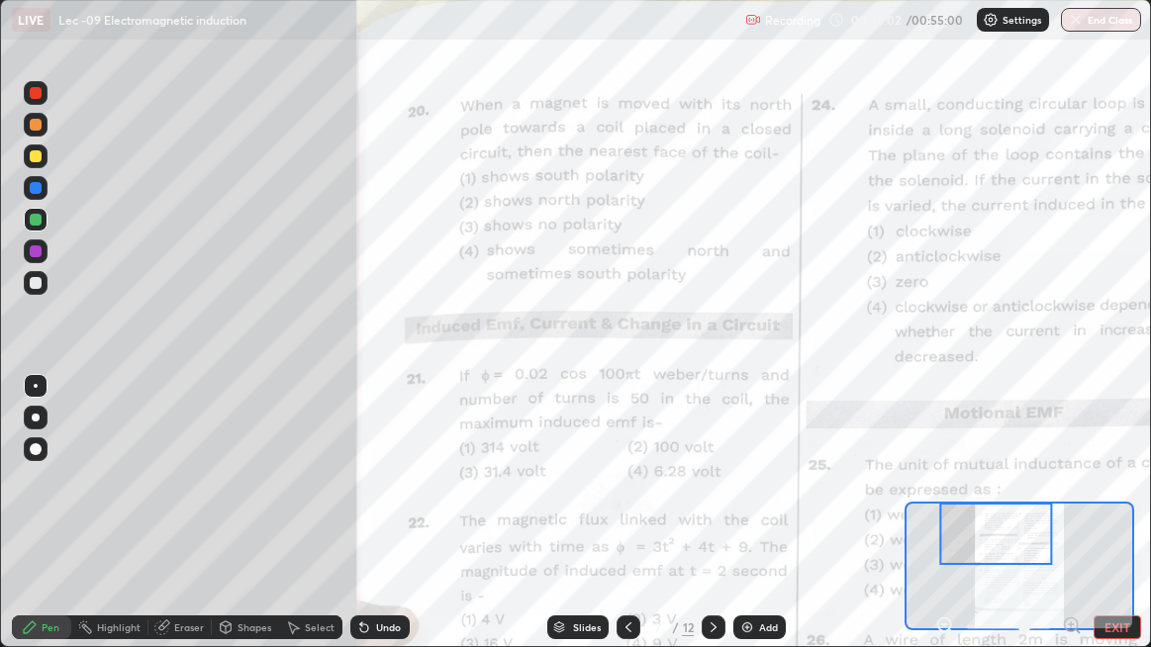
click at [380, 524] on div "Undo" at bounding box center [379, 627] width 59 height 24
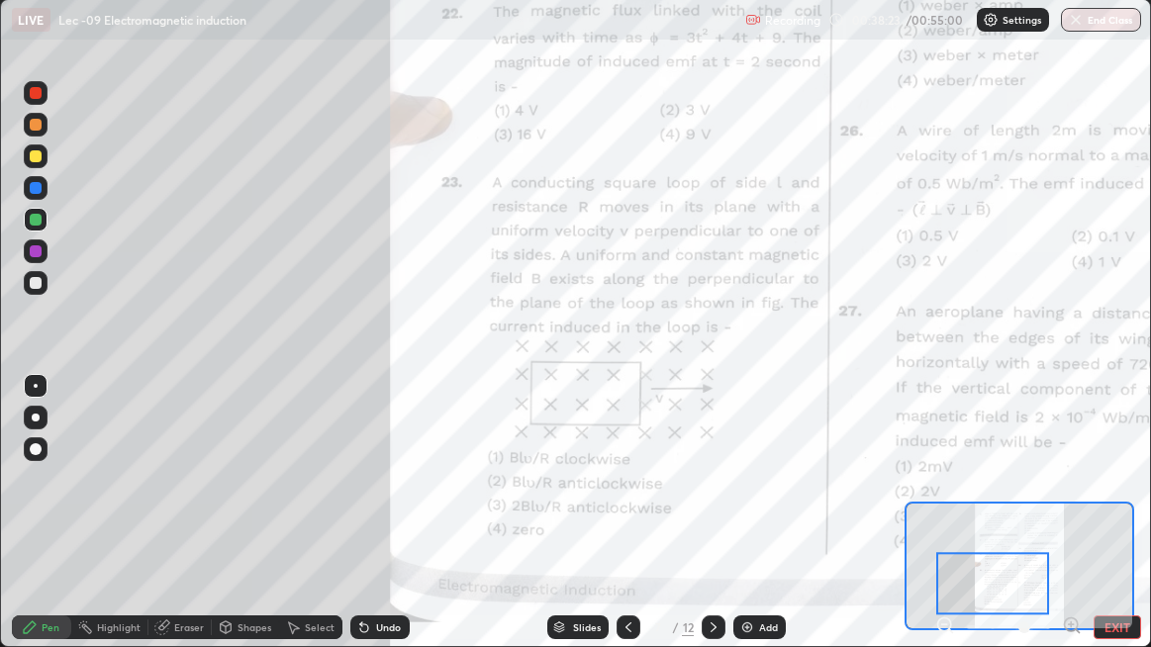
click at [385, 524] on div "Undo" at bounding box center [388, 627] width 25 height 10
click at [388, 524] on div "Undo" at bounding box center [388, 627] width 25 height 10
click at [386, 524] on div "Undo" at bounding box center [388, 627] width 25 height 10
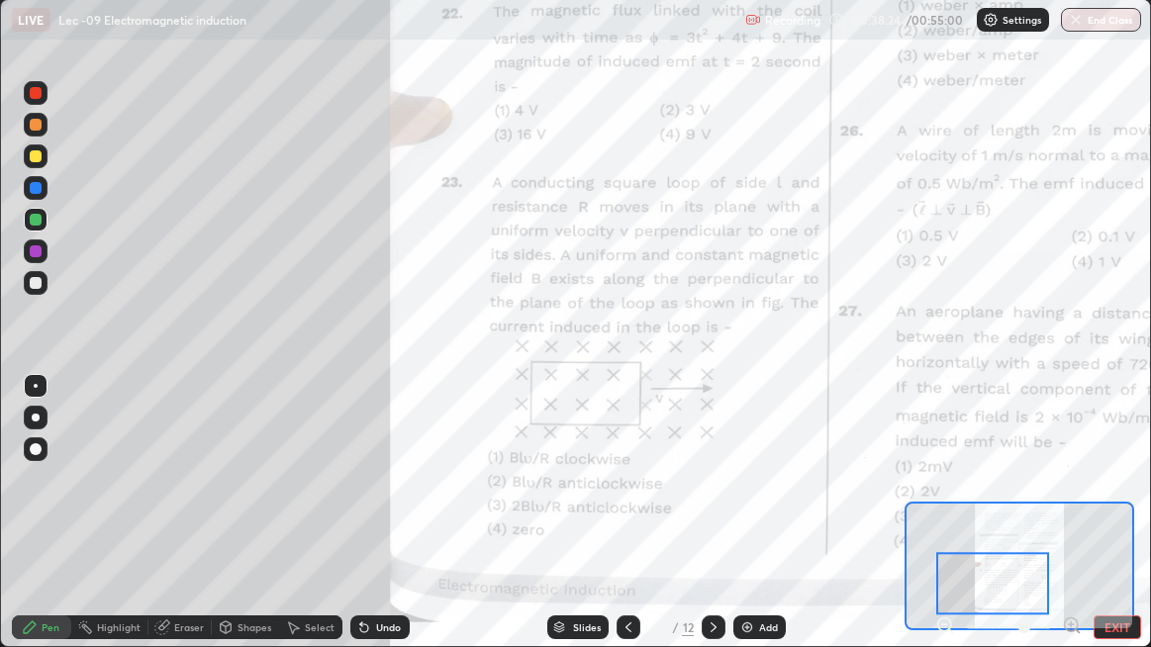
click at [383, 524] on div "Undo" at bounding box center [388, 627] width 25 height 10
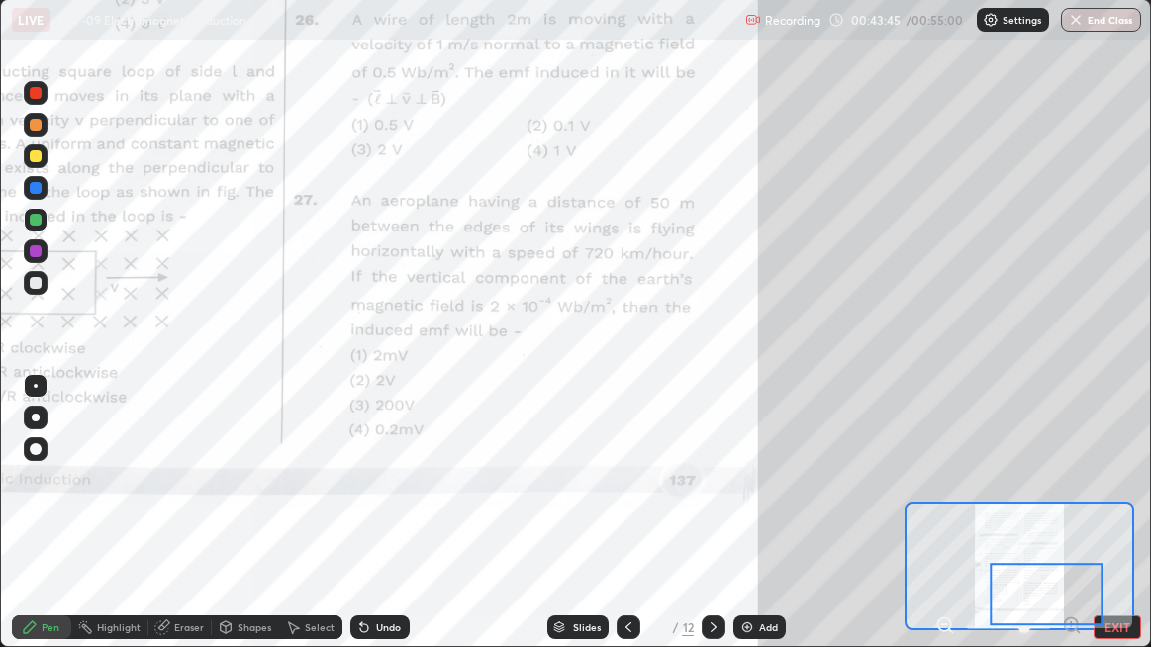
click at [706, 524] on icon at bounding box center [714, 627] width 16 height 16
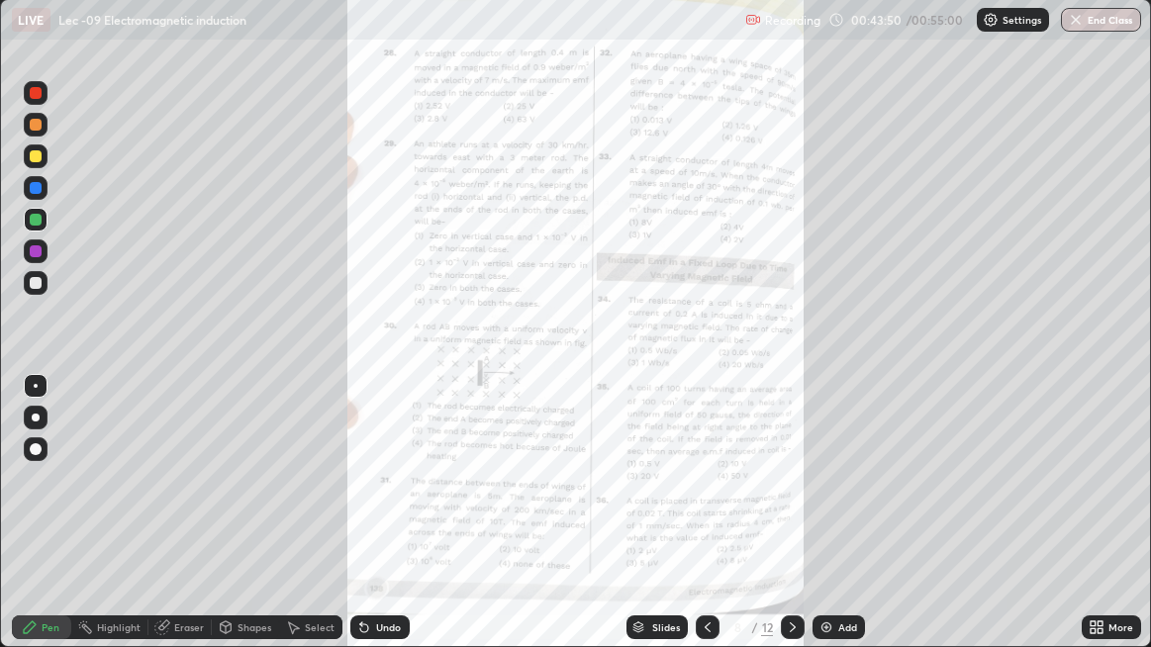
click at [1104, 524] on div "More" at bounding box center [1111, 627] width 59 height 24
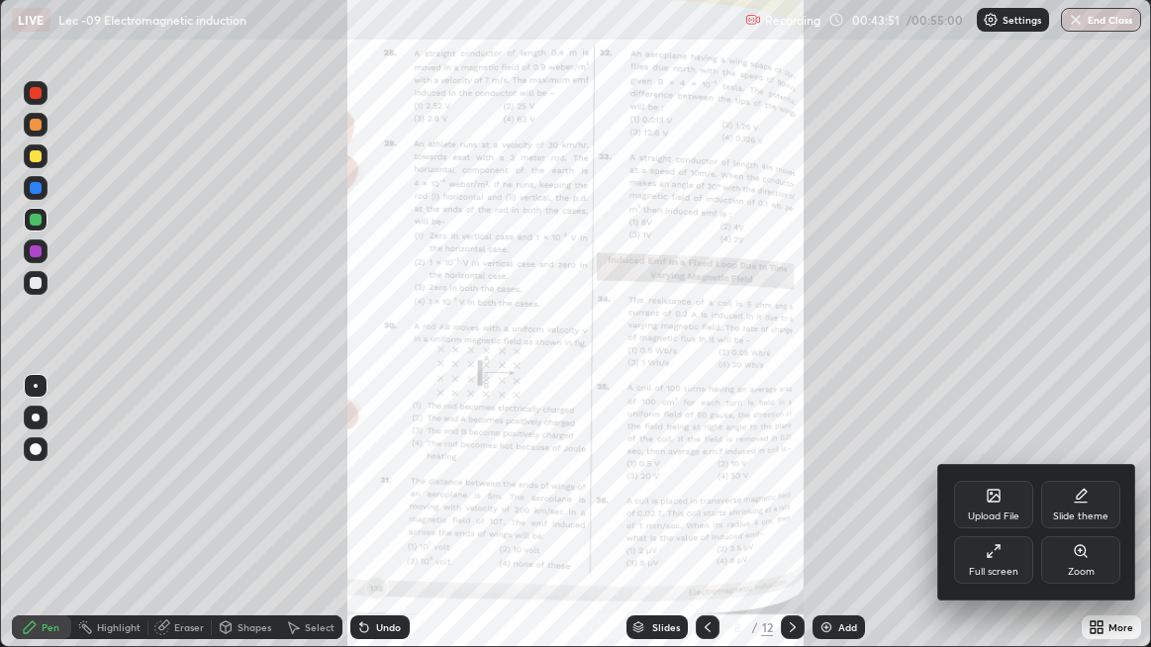
click at [1071, 524] on div "Zoom" at bounding box center [1080, 559] width 79 height 47
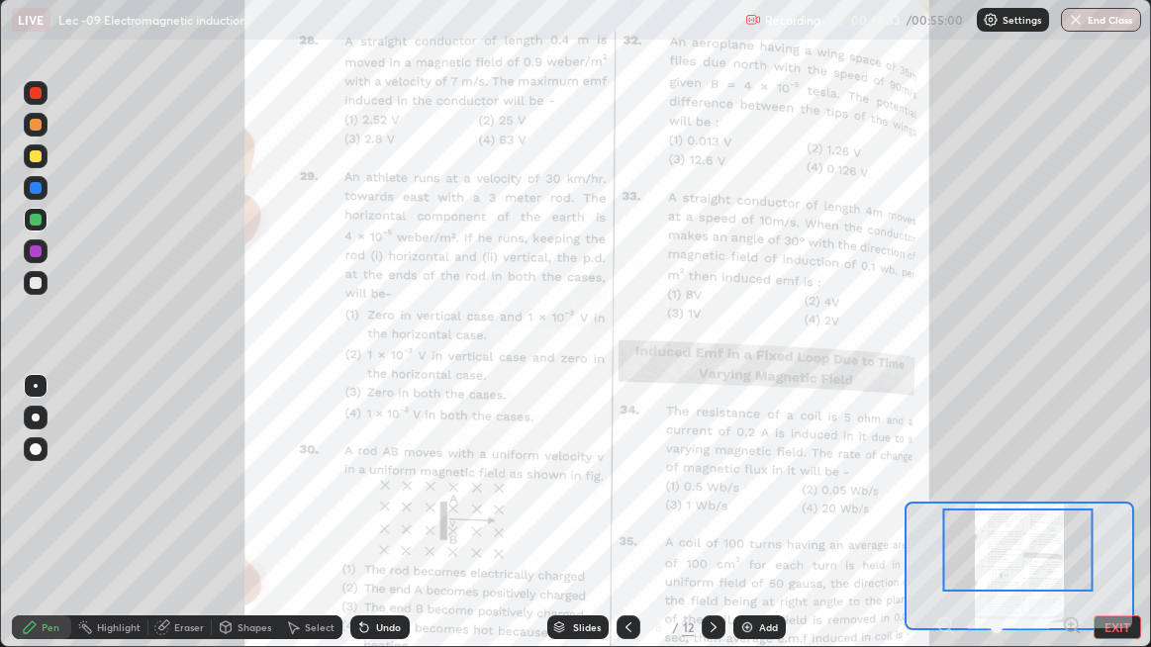
click at [1079, 524] on icon at bounding box center [1072, 625] width 20 height 20
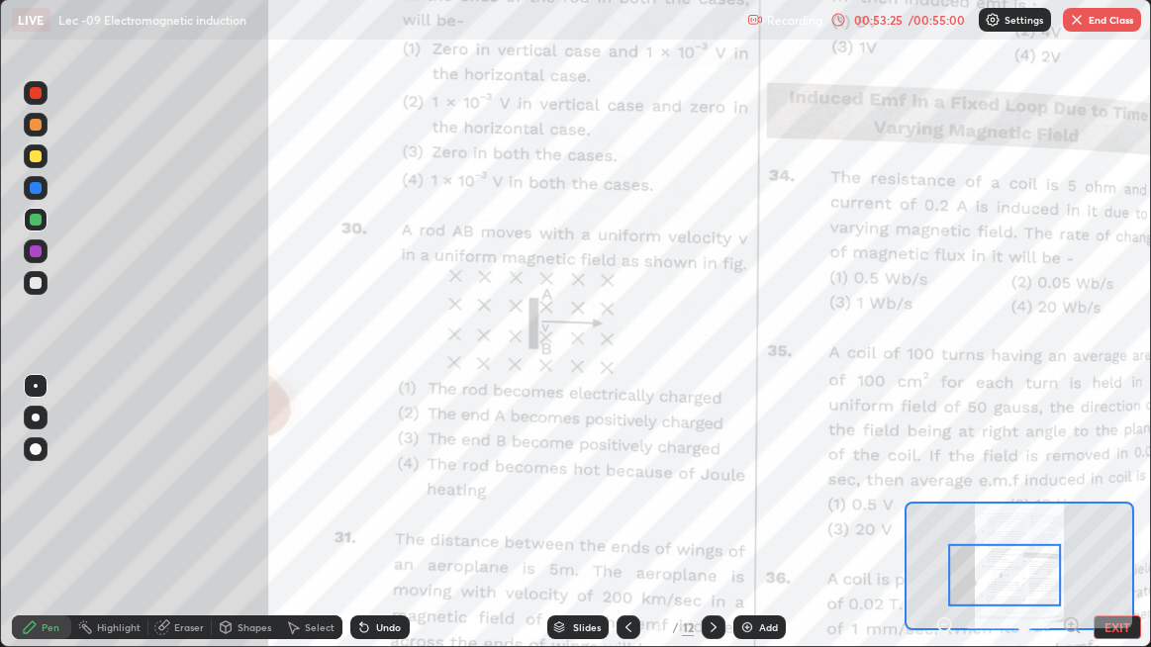
click at [1091, 17] on button "End Class" at bounding box center [1102, 20] width 78 height 24
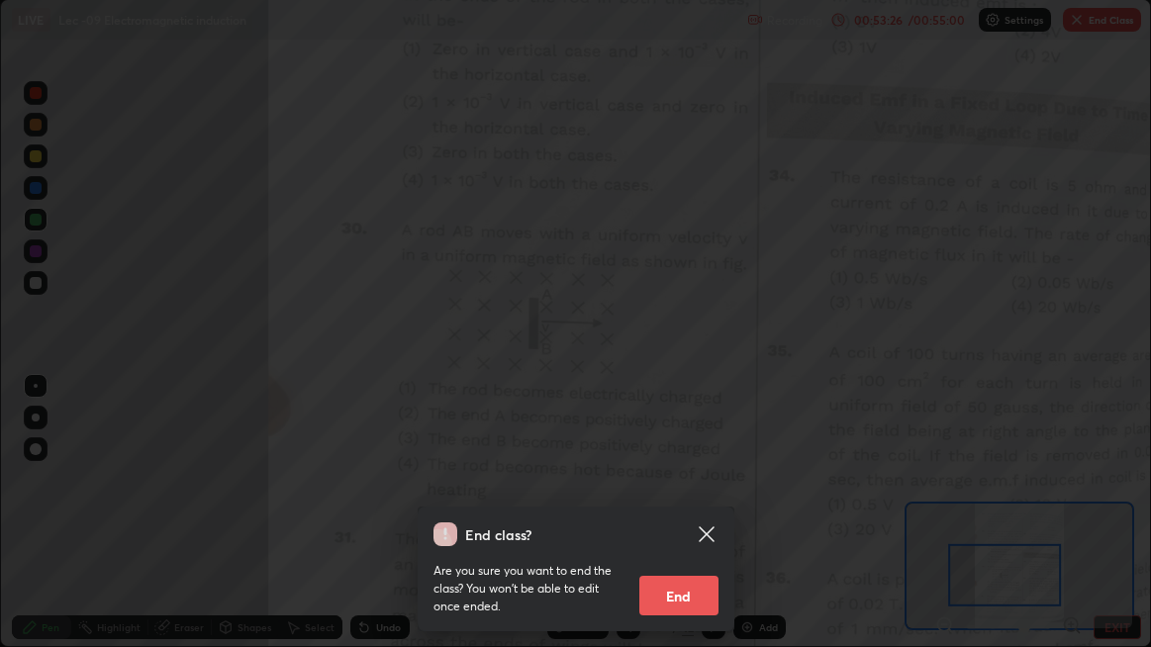
click at [694, 524] on button "End" at bounding box center [678, 596] width 79 height 40
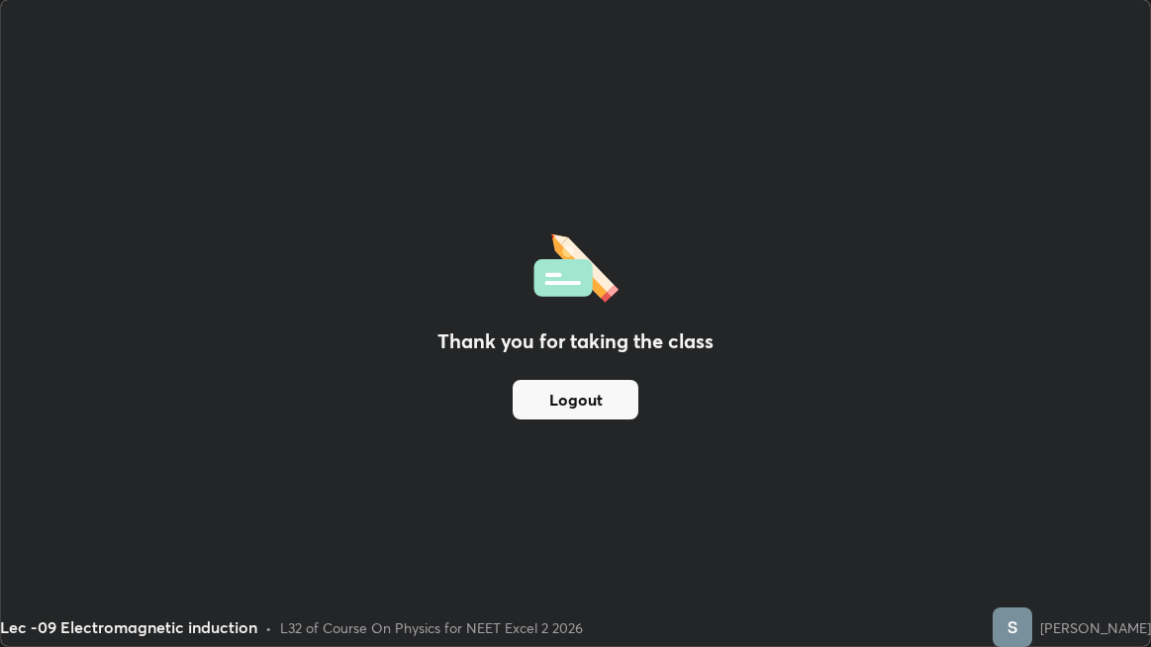
click at [618, 406] on button "Logout" at bounding box center [576, 400] width 126 height 40
click at [587, 410] on button "Logout" at bounding box center [576, 400] width 126 height 40
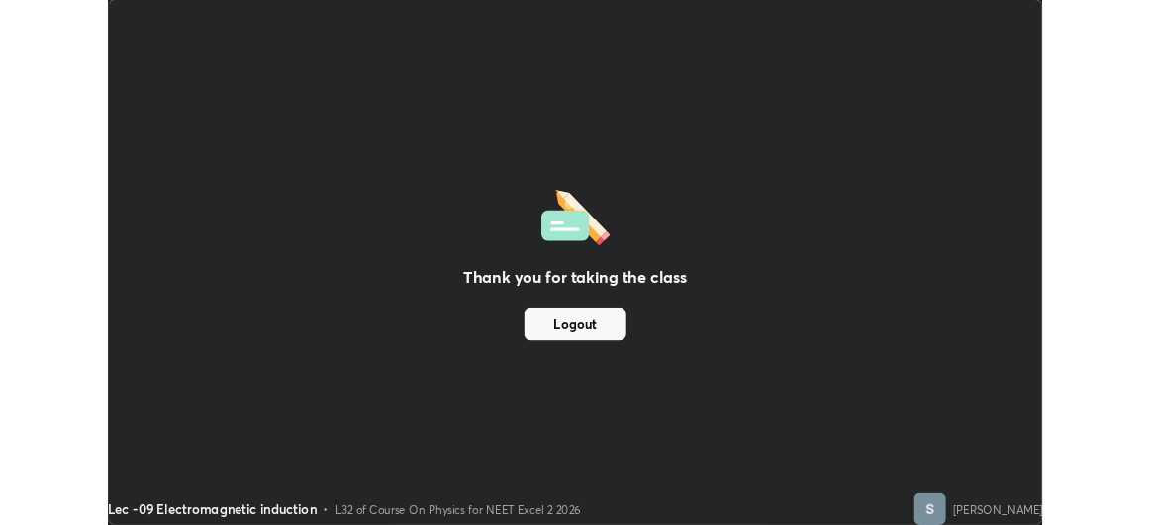
scroll to position [98426, 97800]
